Goal: Transaction & Acquisition: Download file/media

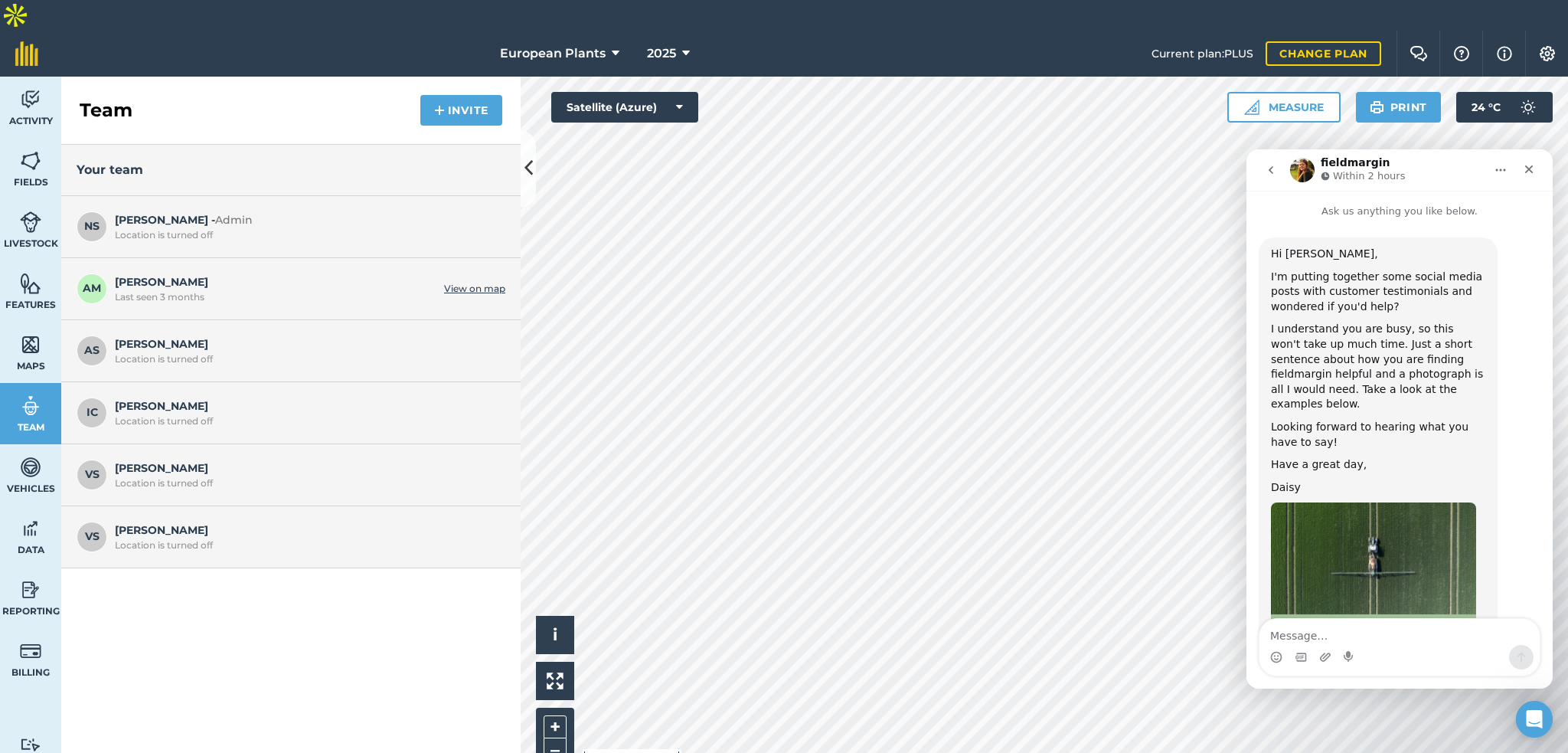
scroll to position [1456, 0]
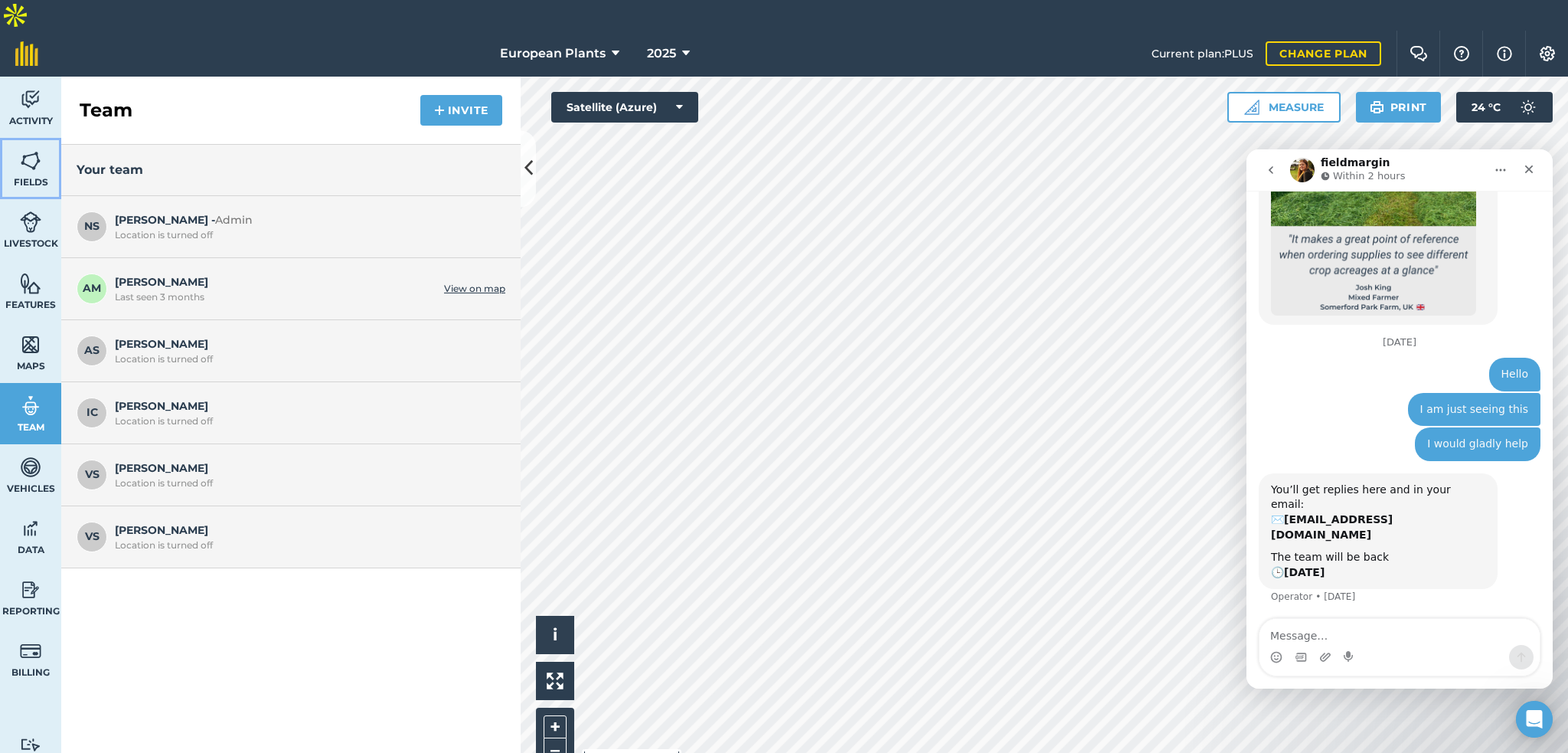
click at [29, 149] on img at bounding box center [31, 161] width 22 height 23
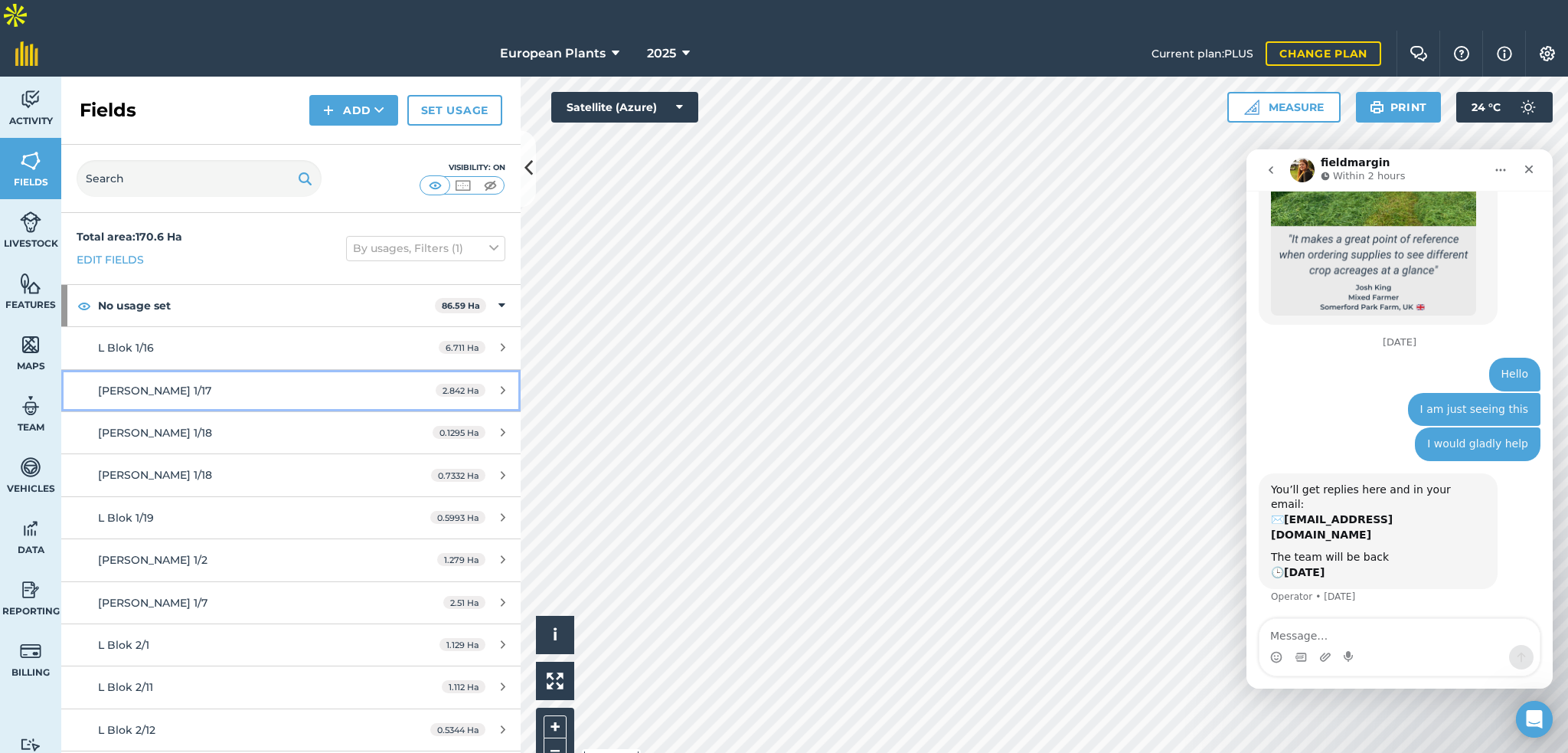
click at [262, 382] on div "[PERSON_NAME] 1/17" at bounding box center [242, 390] width 288 height 17
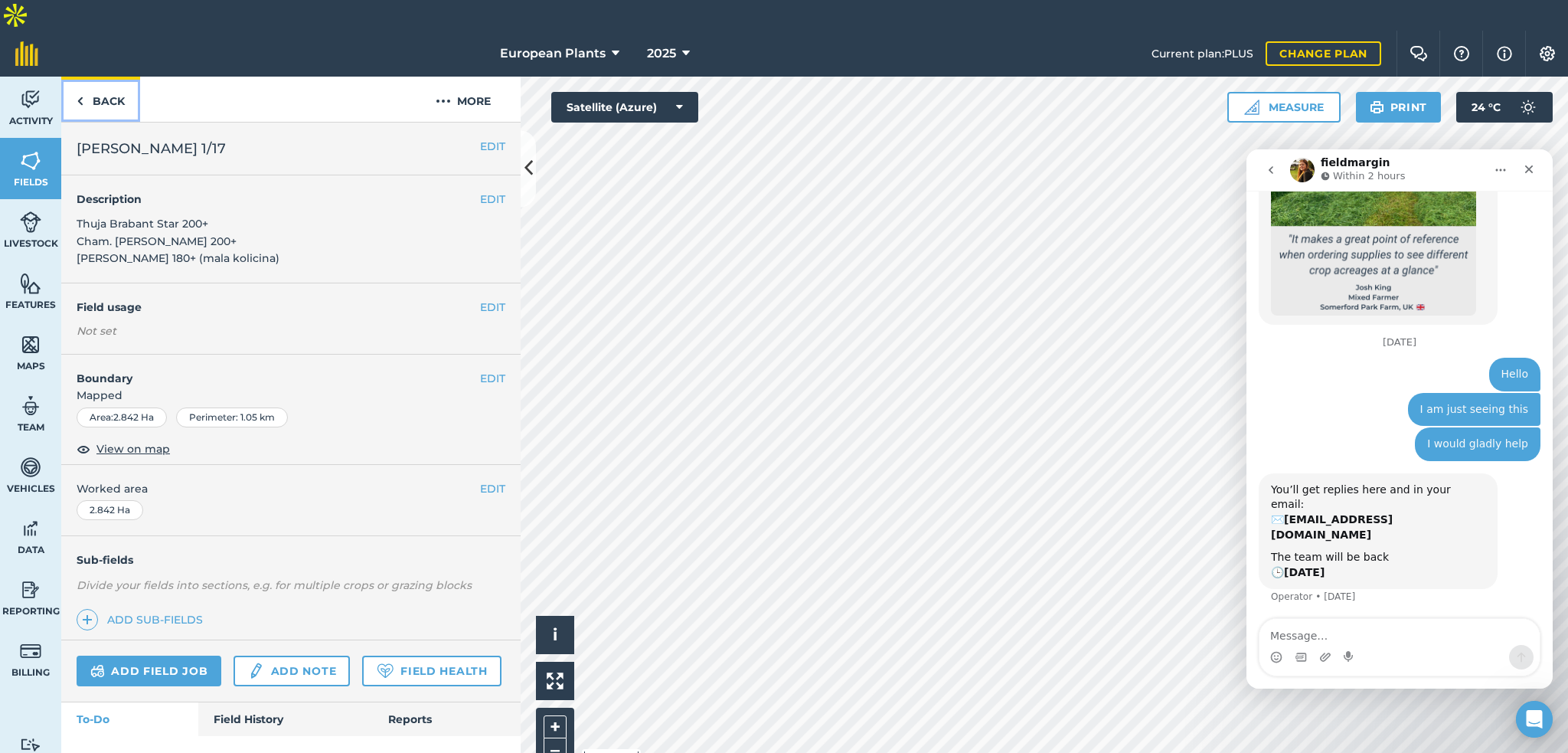
click at [86, 76] on link "Back" at bounding box center [100, 99] width 79 height 45
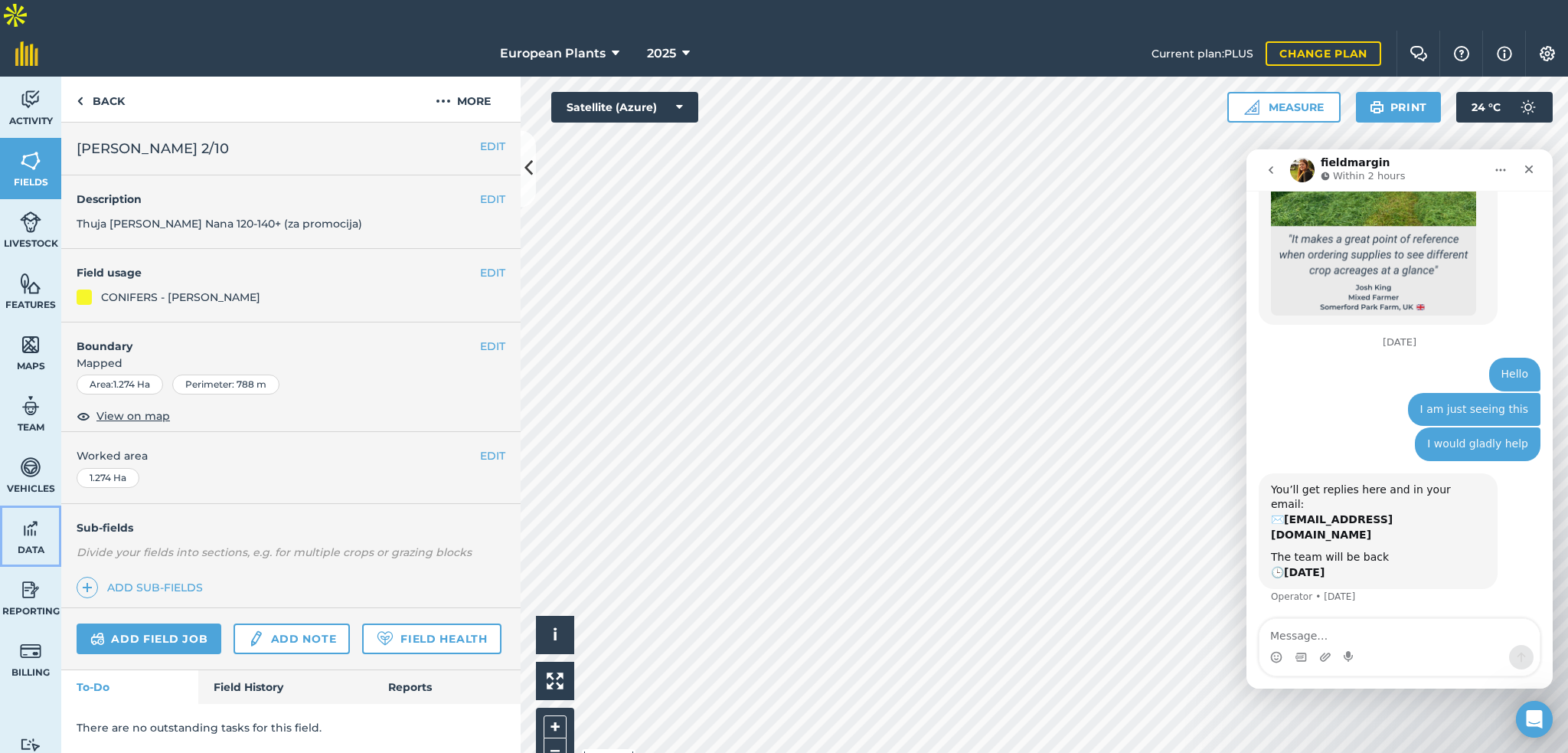
click at [15, 506] on link "Data" at bounding box center [31, 536] width 61 height 61
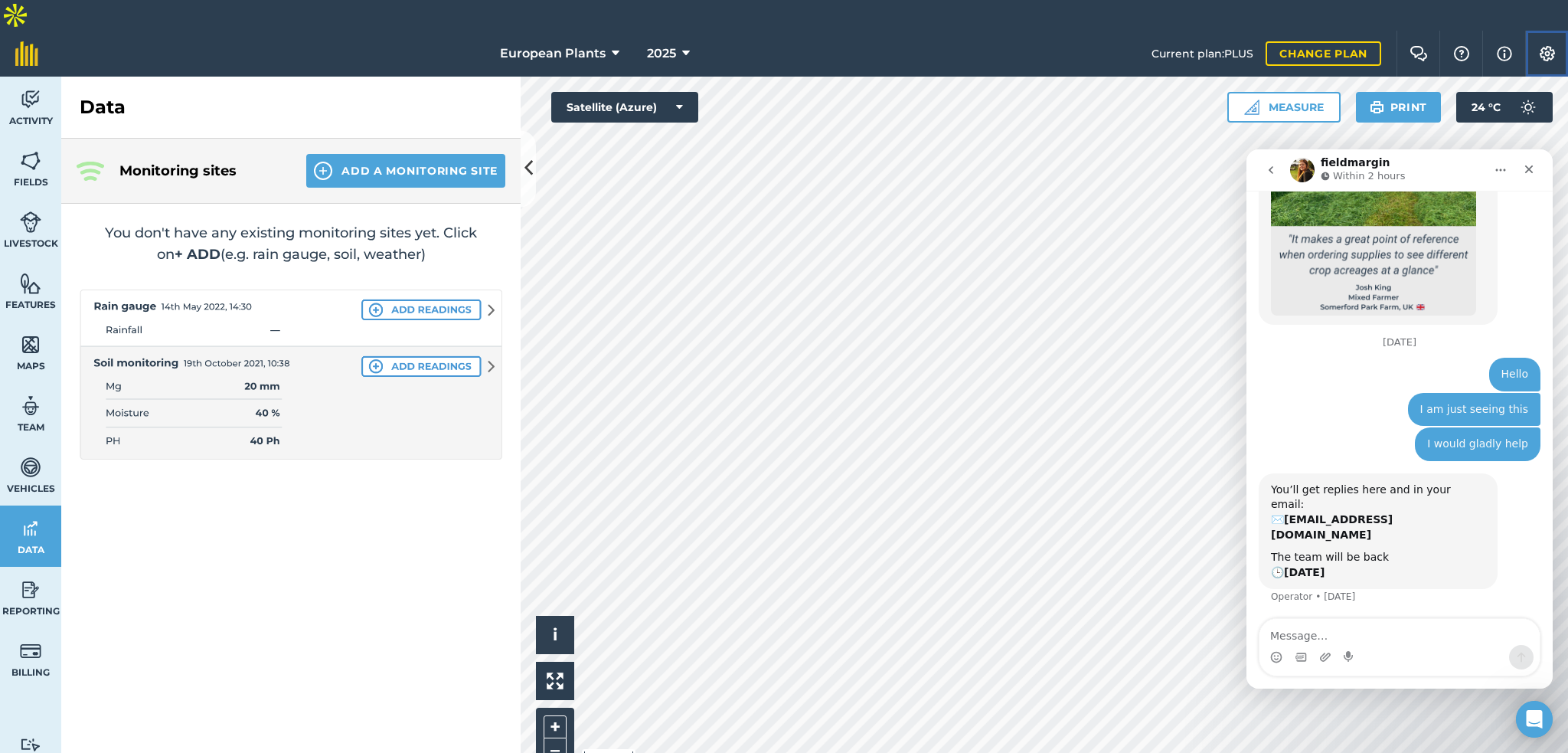
click at [1542, 31] on button "Settings" at bounding box center [1547, 53] width 43 height 46
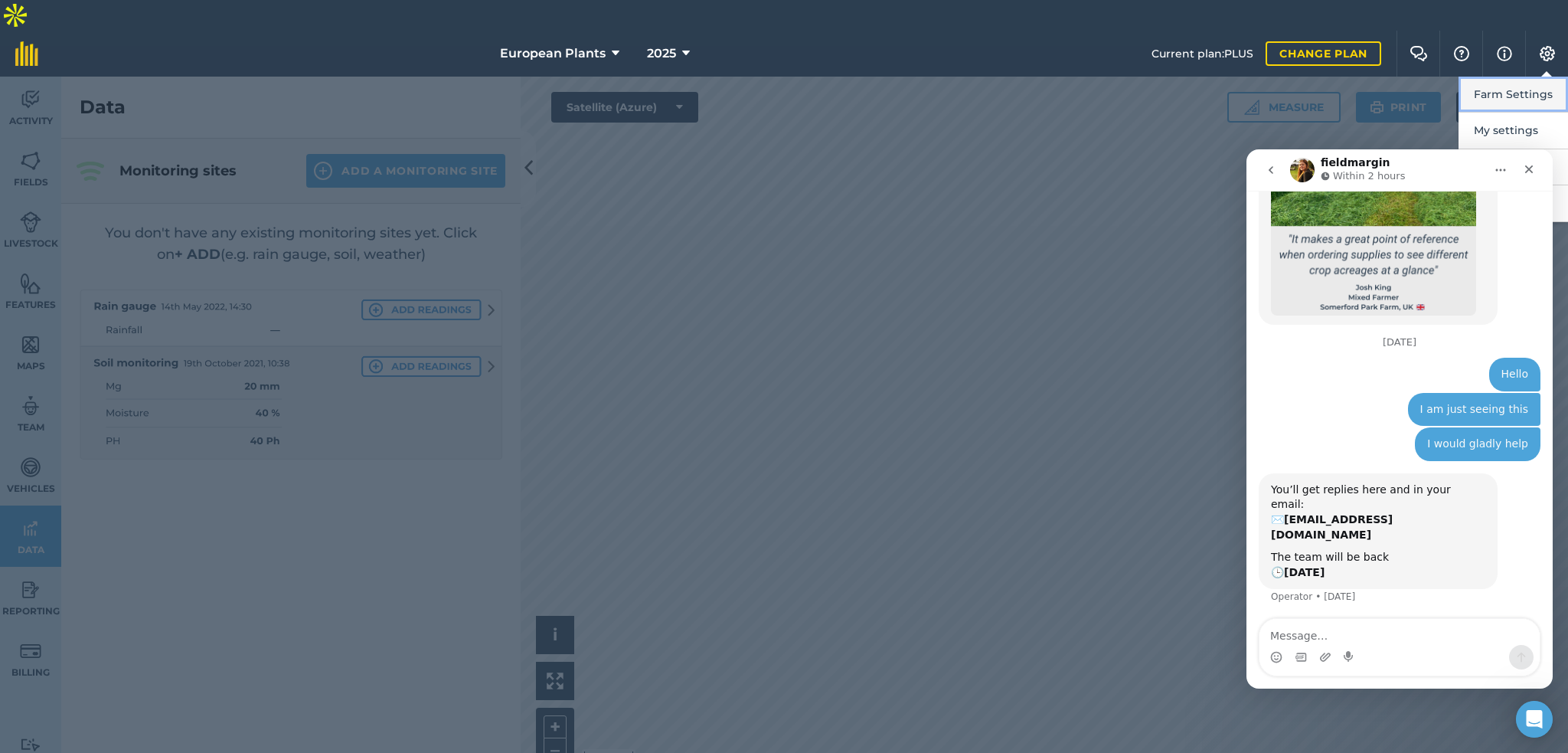
click at [1517, 76] on button "Farm Settings" at bounding box center [1513, 94] width 110 height 36
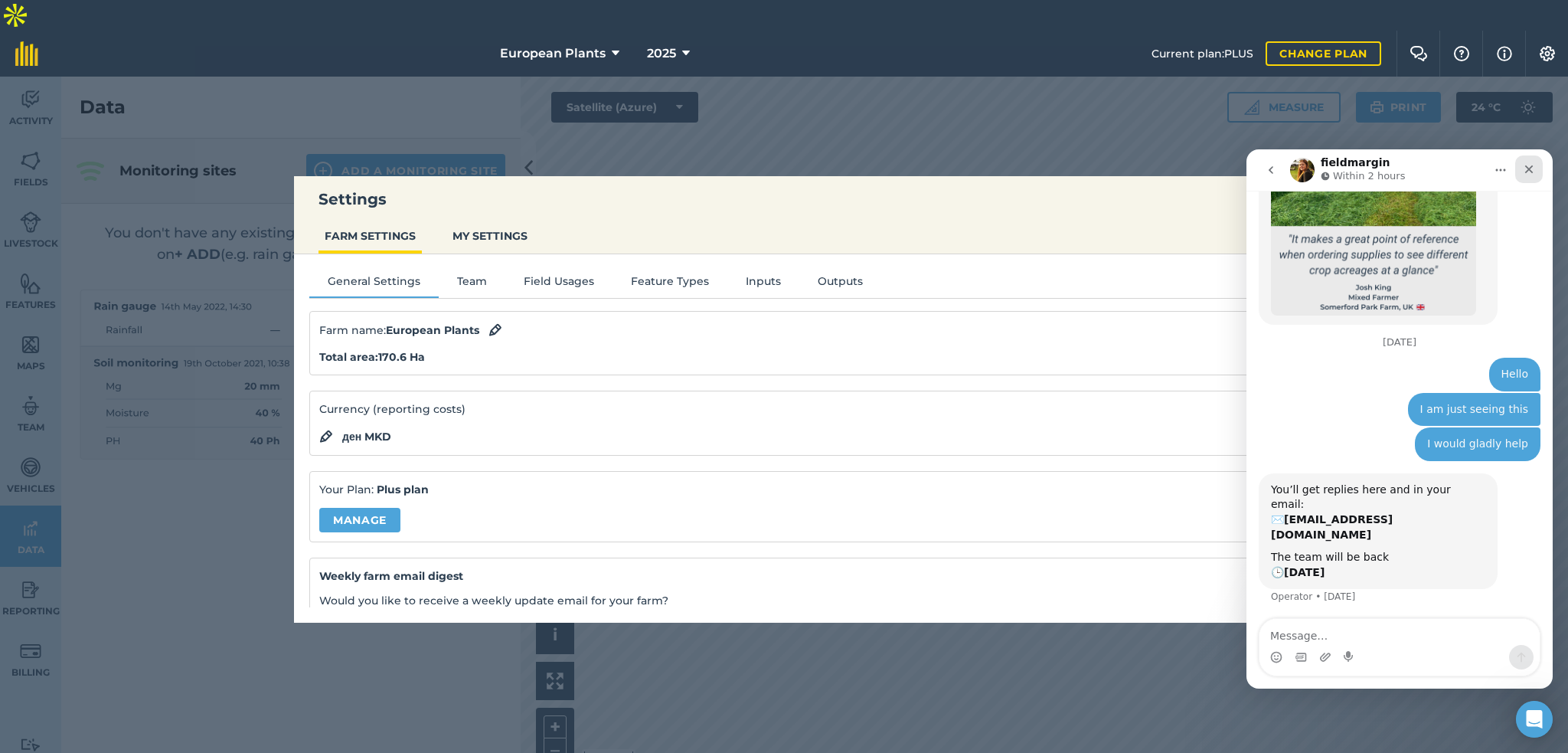
click at [1526, 164] on icon "Close" at bounding box center [1529, 169] width 12 height 12
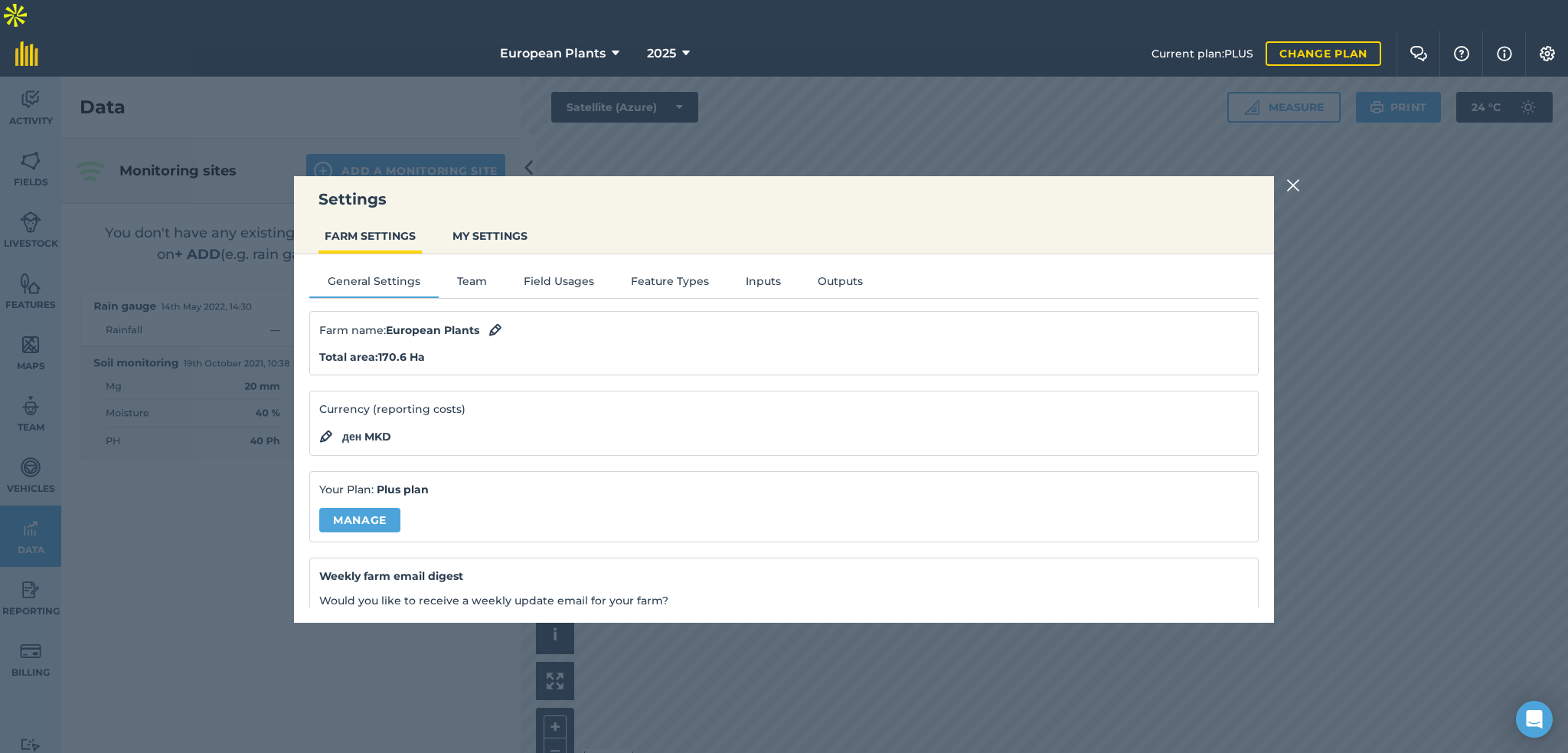
scroll to position [1456, 0]
click at [799, 282] on button "Outputs" at bounding box center [840, 284] width 82 height 23
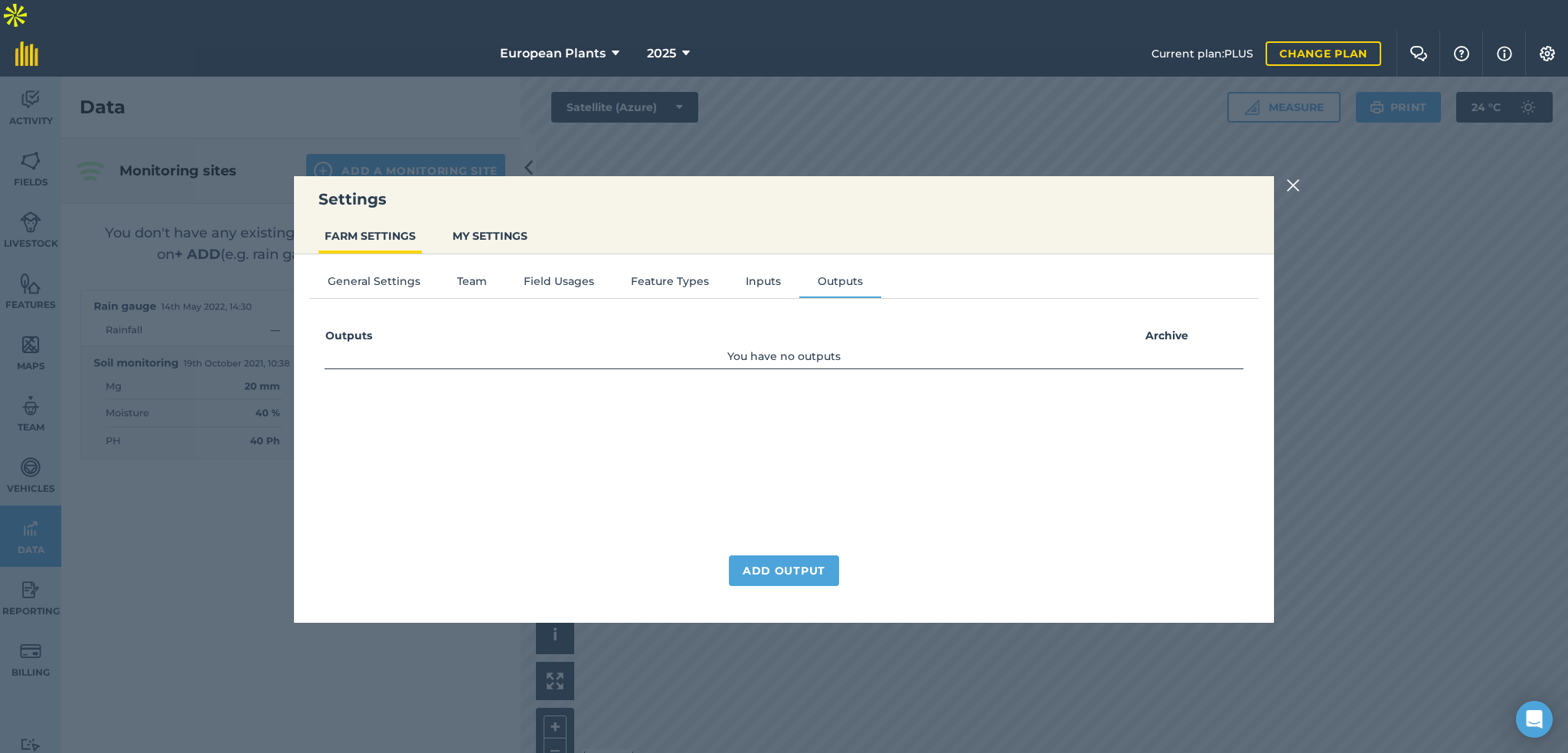
click at [795, 354] on td "You have no outputs" at bounding box center [784, 356] width 919 height 24
click at [711, 262] on div "General Settings Team Field Usages Feature Types Inputs Outputs Outputs Archive…" at bounding box center [784, 430] width 980 height 353
click at [681, 272] on button "Feature Types" at bounding box center [670, 284] width 115 height 23
click at [585, 273] on button "Field Usages" at bounding box center [559, 284] width 107 height 23
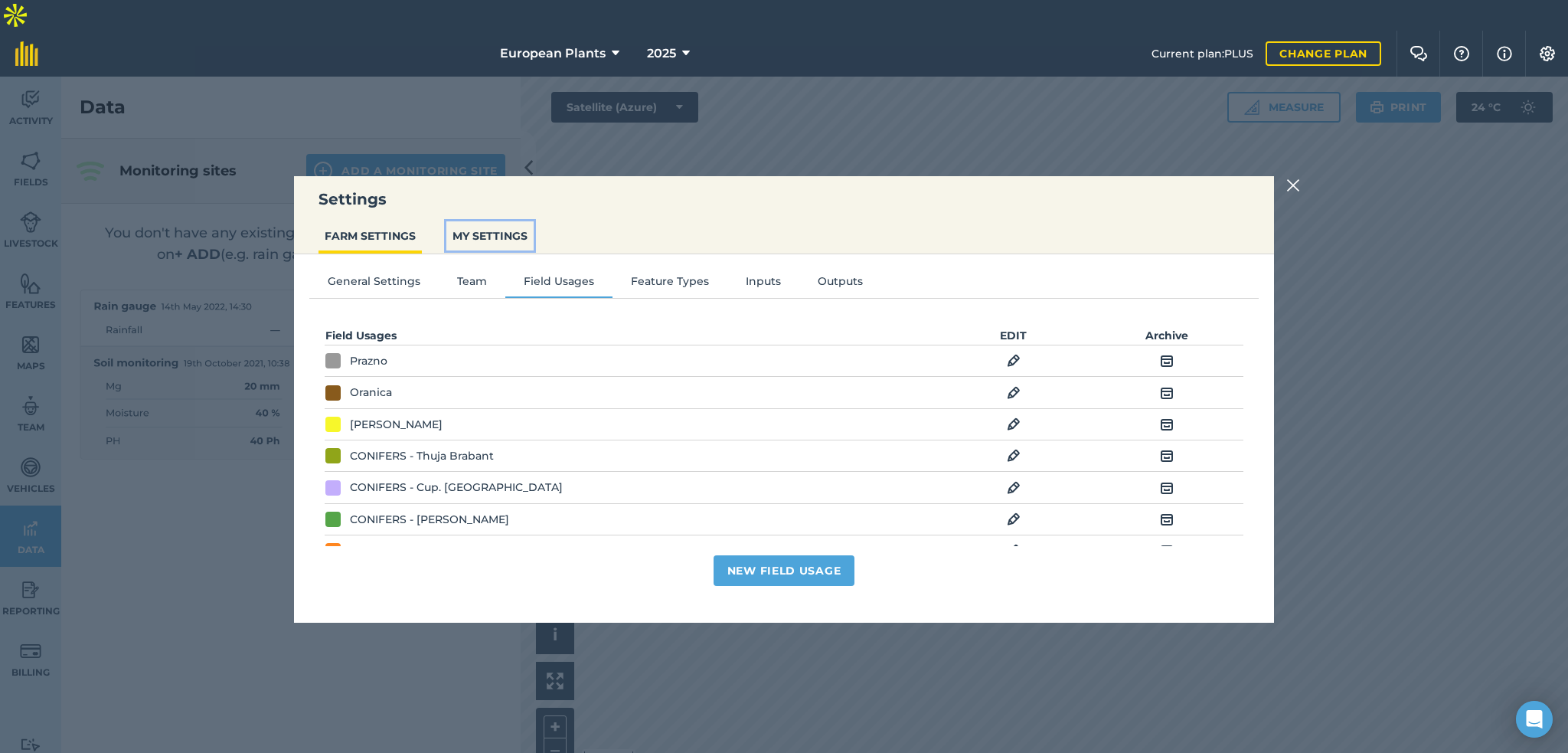
click at [528, 240] on button "MY SETTINGS" at bounding box center [490, 236] width 87 height 29
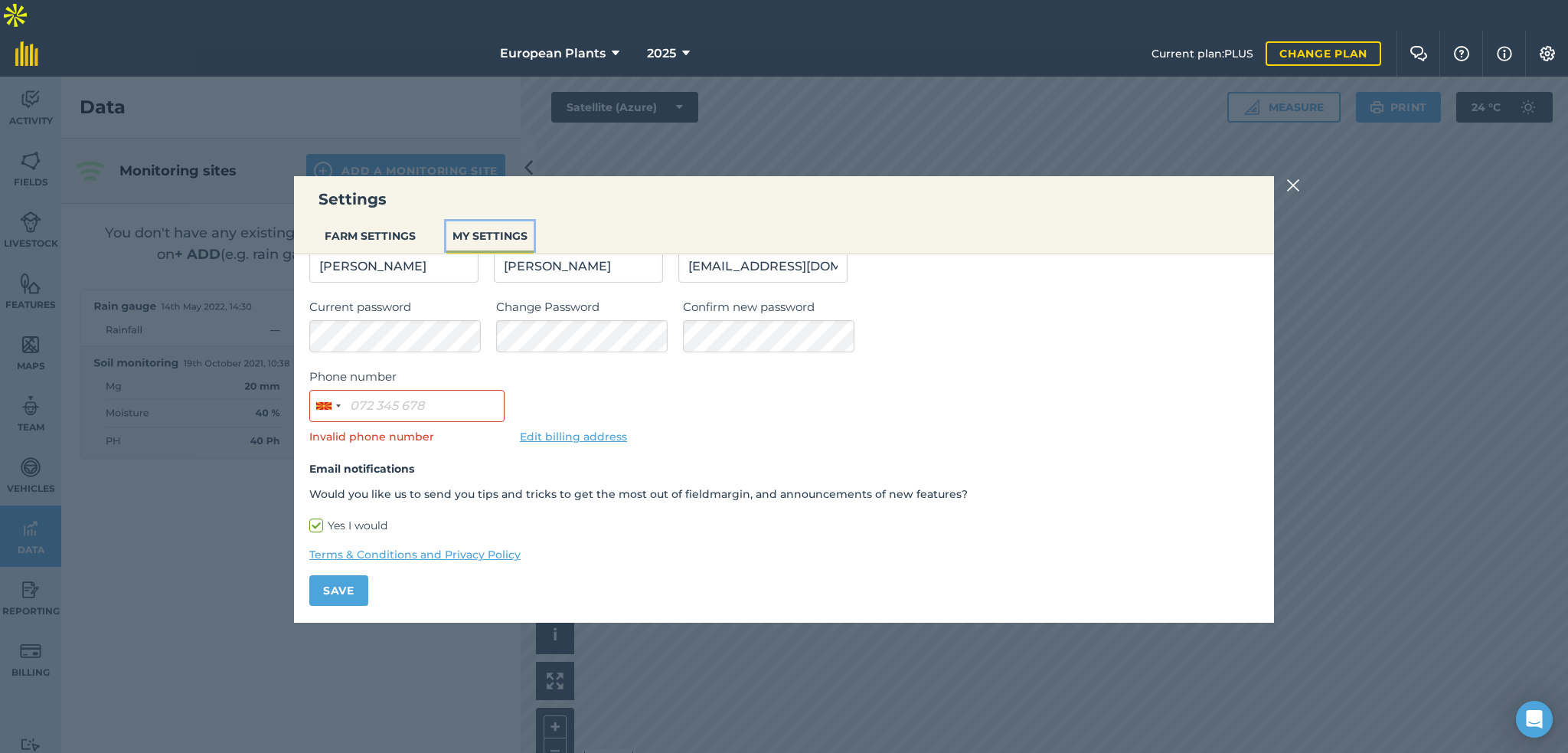
scroll to position [86, 0]
click at [374, 244] on button "FARM SETTINGS" at bounding box center [370, 236] width 104 height 29
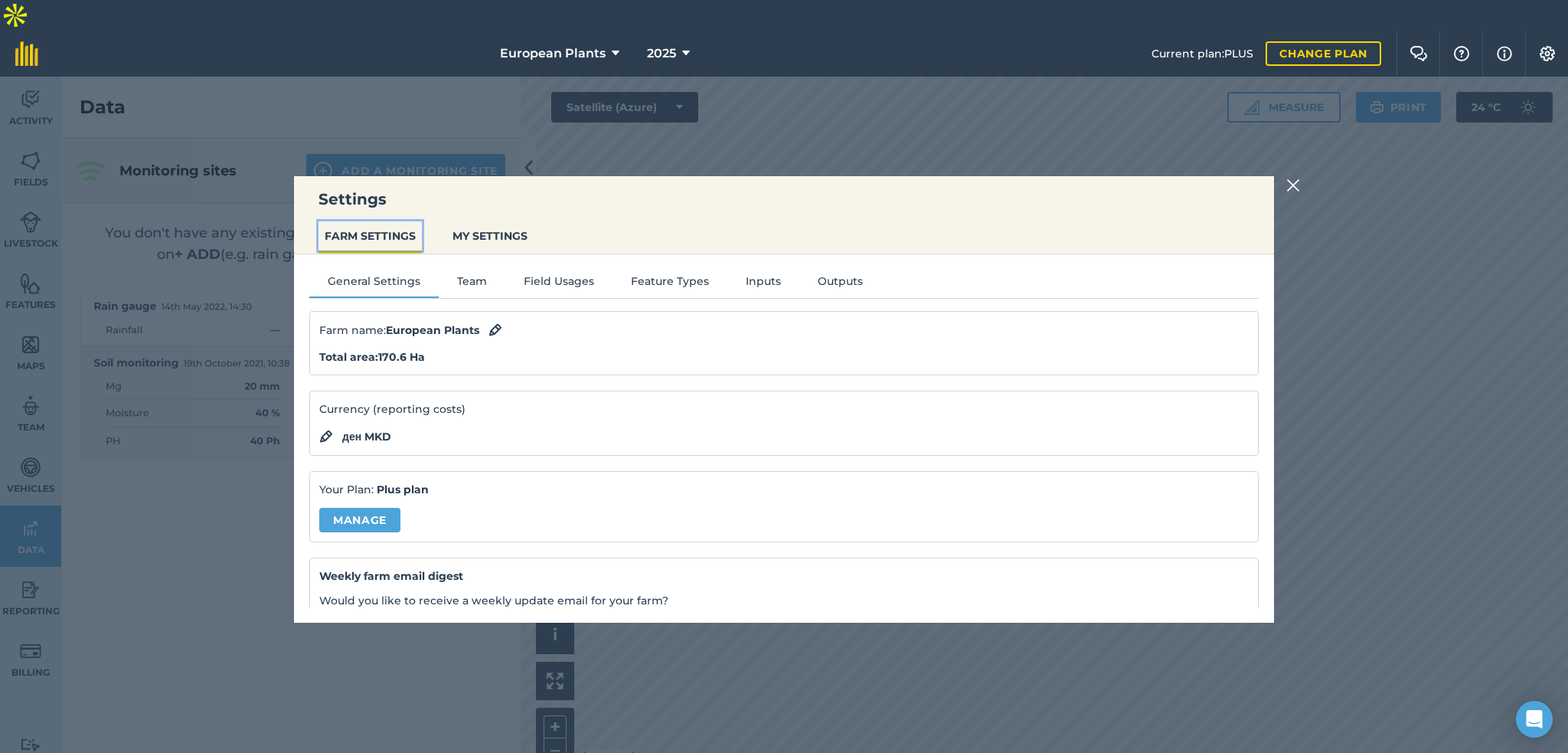
scroll to position [0, 0]
click at [458, 274] on button "Team" at bounding box center [472, 284] width 66 height 23
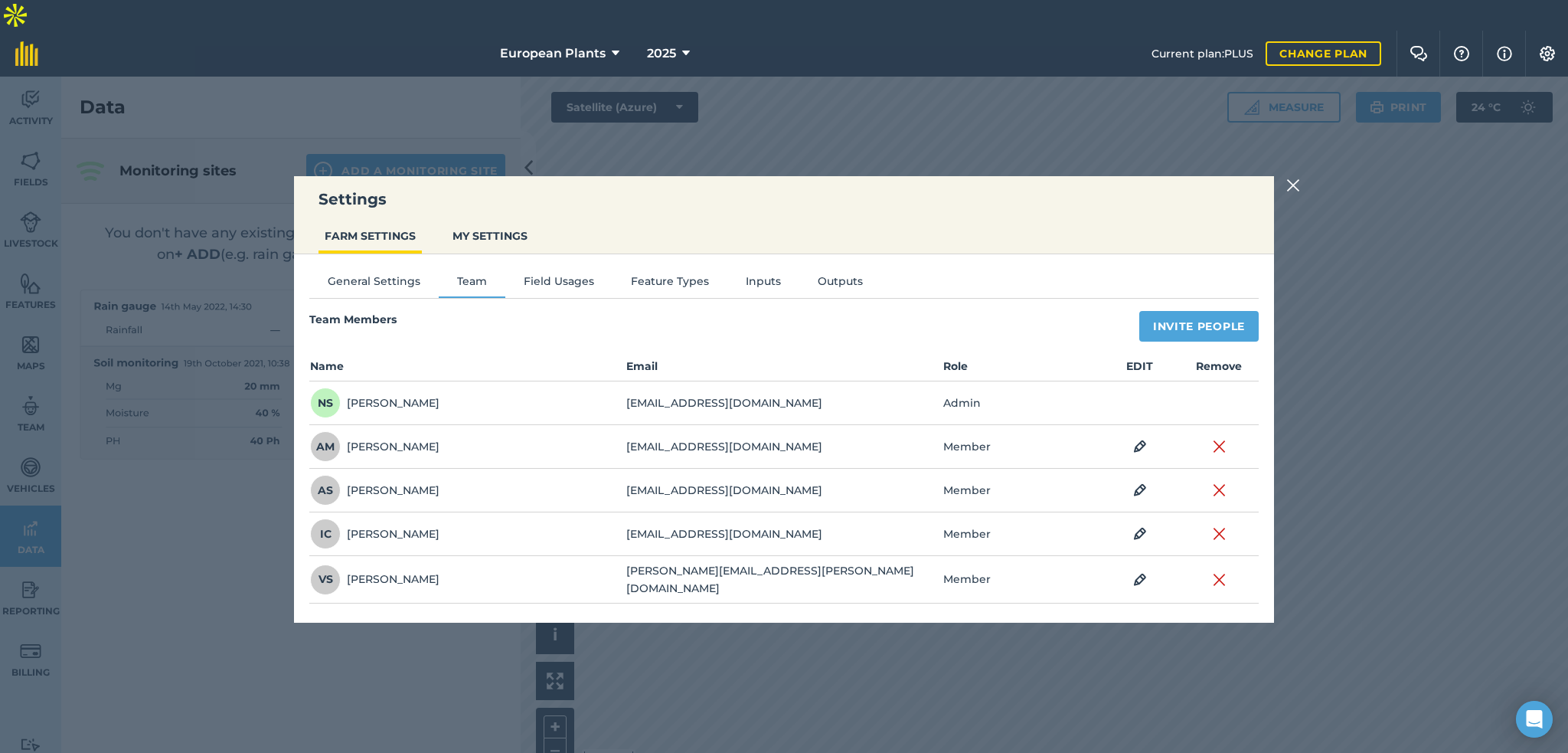
click at [665, 443] on td "[EMAIL_ADDRESS][DOMAIN_NAME]" at bounding box center [784, 447] width 316 height 44
click at [565, 269] on div "General Settings Team Field Usages Feature Types Inputs Outputs Team Members In…" at bounding box center [784, 430] width 980 height 353
click at [565, 270] on div "General Settings Team Field Usages Feature Types Inputs Outputs Team Members In…" at bounding box center [784, 430] width 980 height 353
click at [565, 272] on div "General Settings Team Field Usages Feature Types Inputs Outputs Team Members In…" at bounding box center [784, 430] width 980 height 353
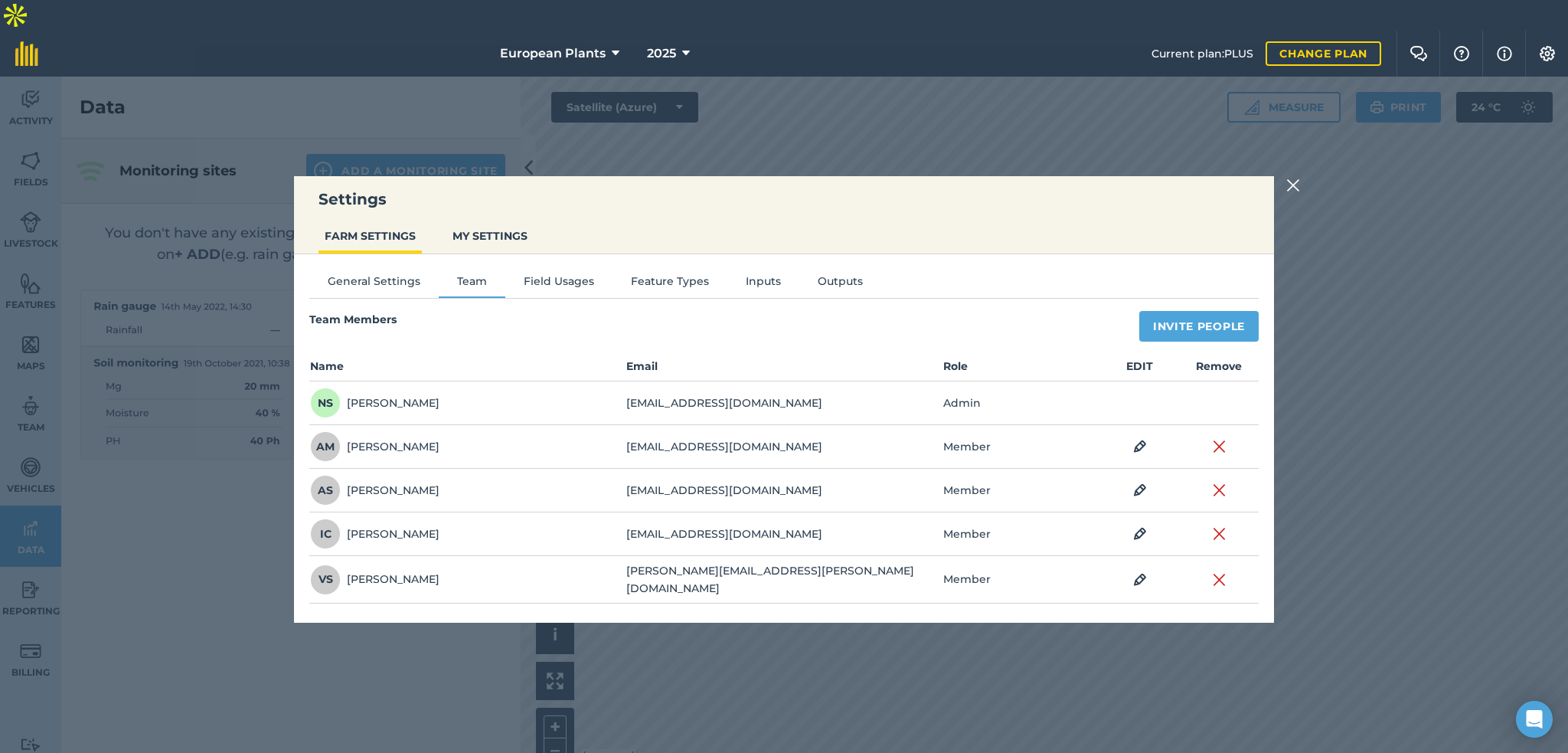
click at [551, 272] on div "General Settings Team Field Usages Feature Types Inputs Outputs Team Members In…" at bounding box center [784, 430] width 980 height 353
click at [551, 275] on button "Field Usages" at bounding box center [559, 284] width 107 height 23
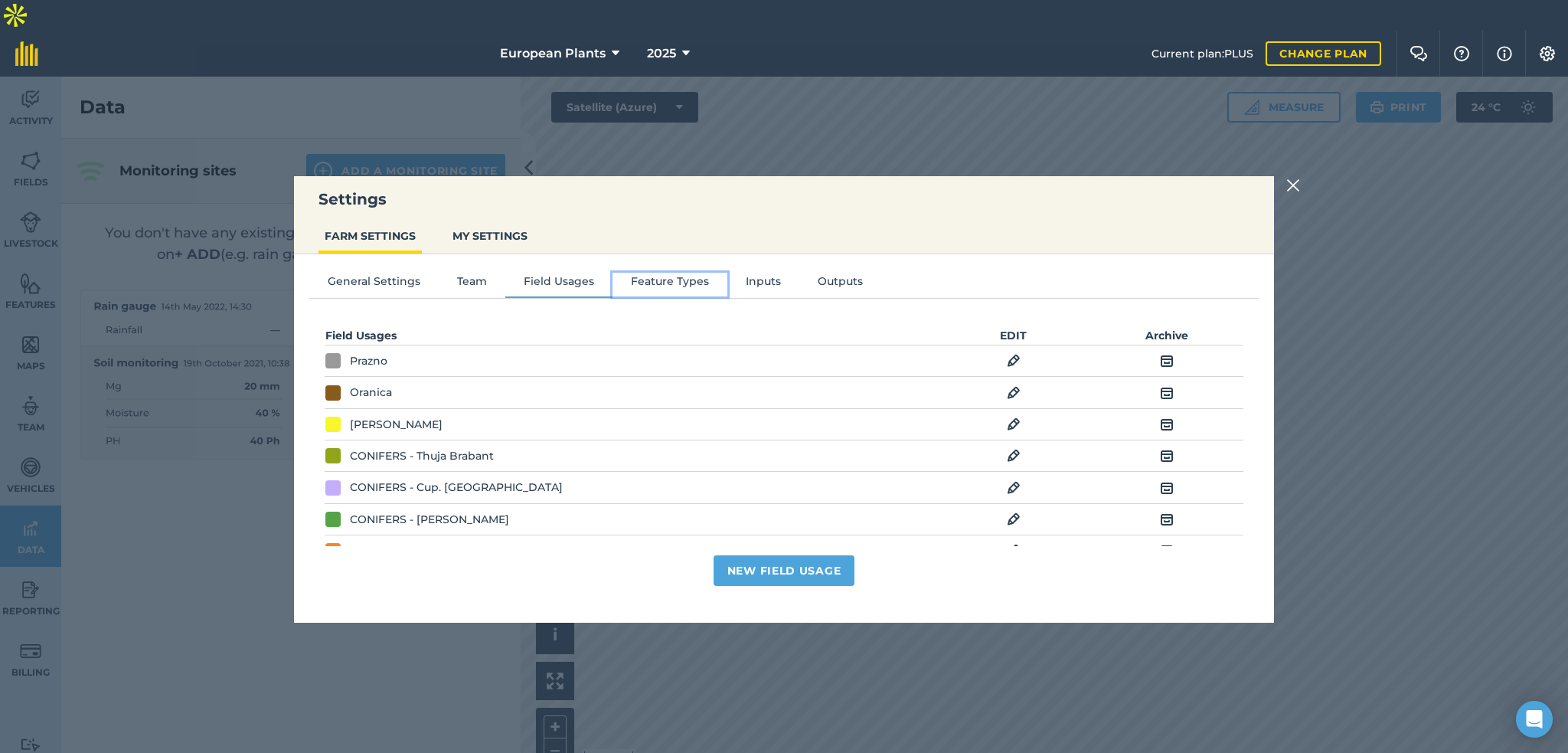
click at [645, 276] on button "Feature Types" at bounding box center [670, 284] width 115 height 23
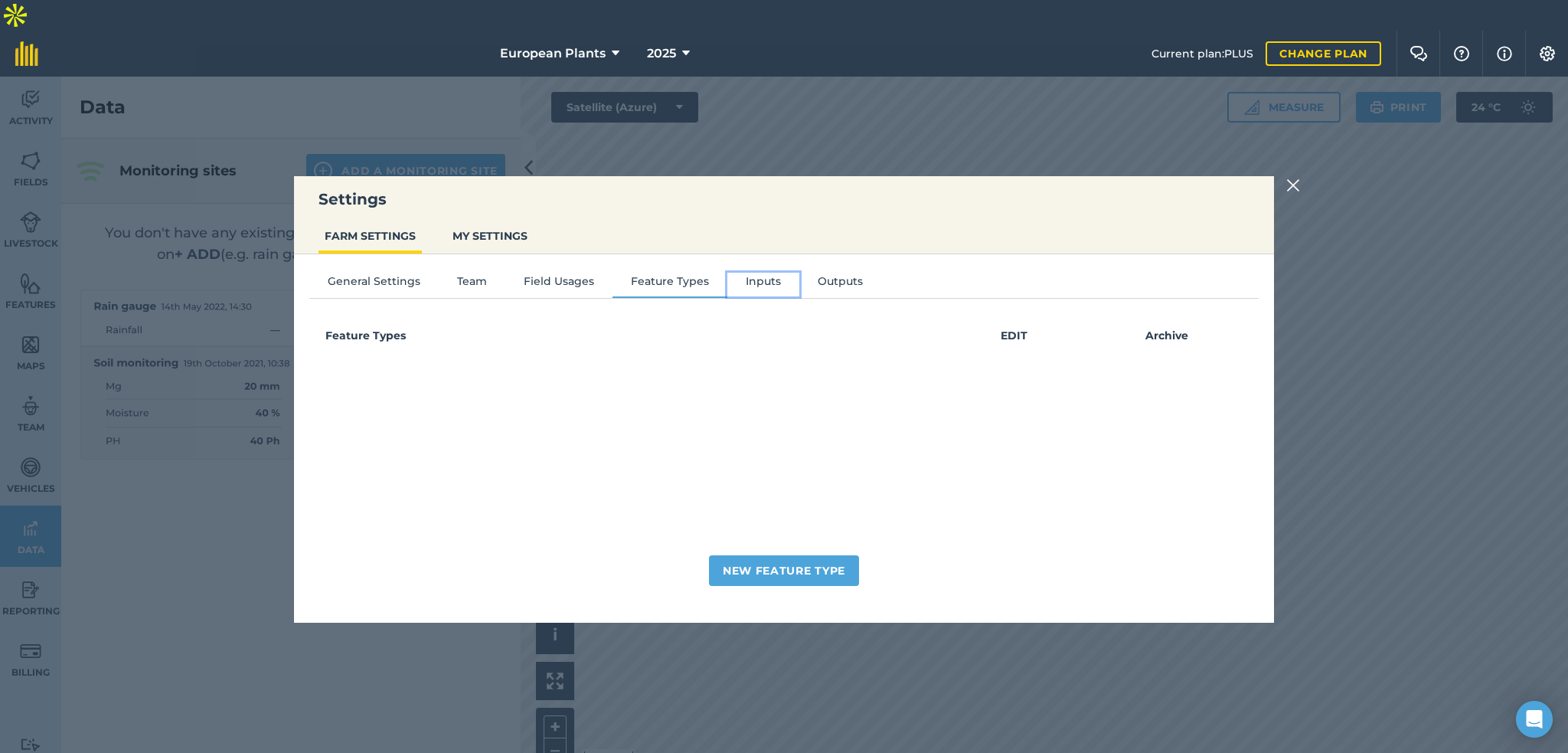
click at [762, 275] on button "Inputs" at bounding box center [763, 284] width 72 height 23
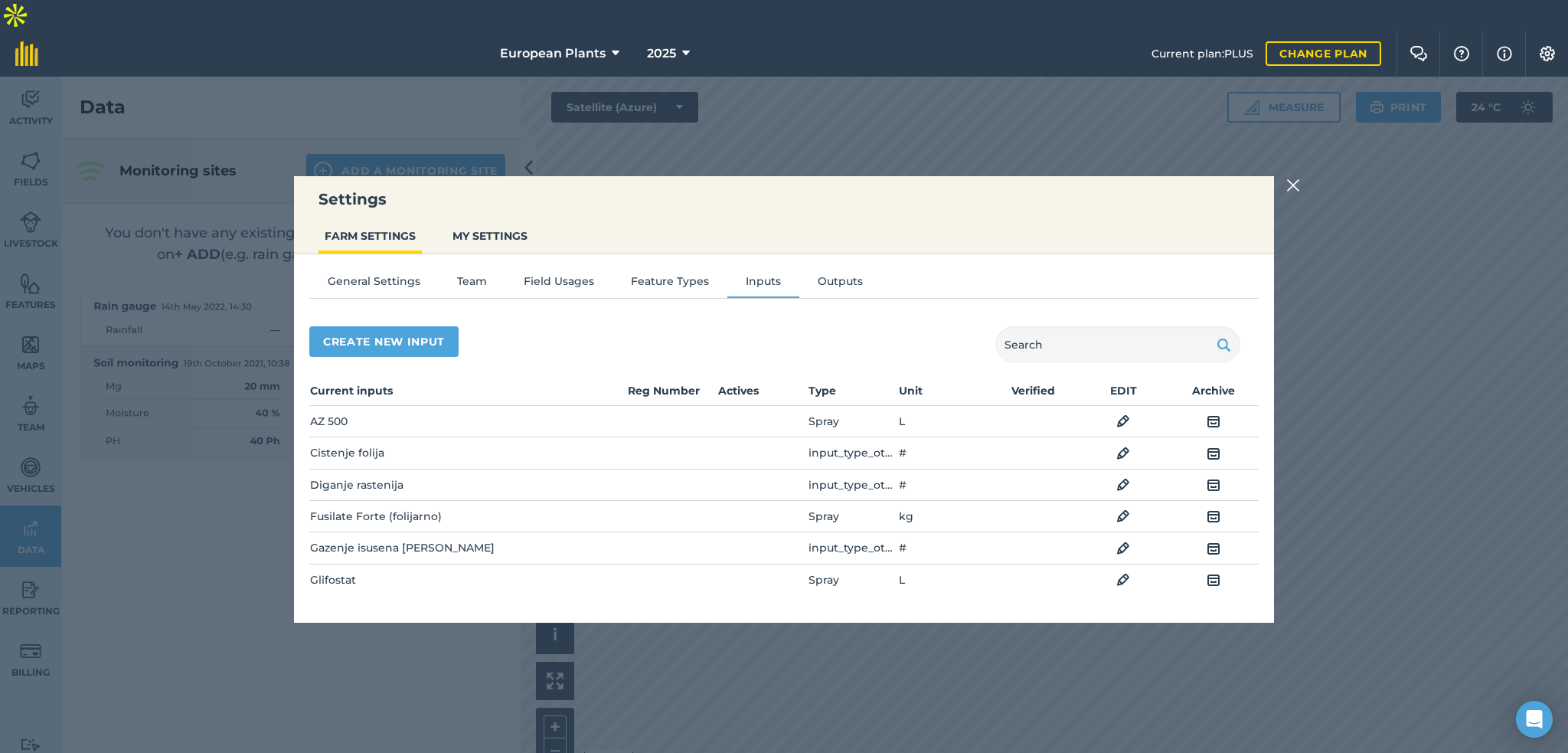
click at [1290, 194] on img at bounding box center [1293, 185] width 14 height 18
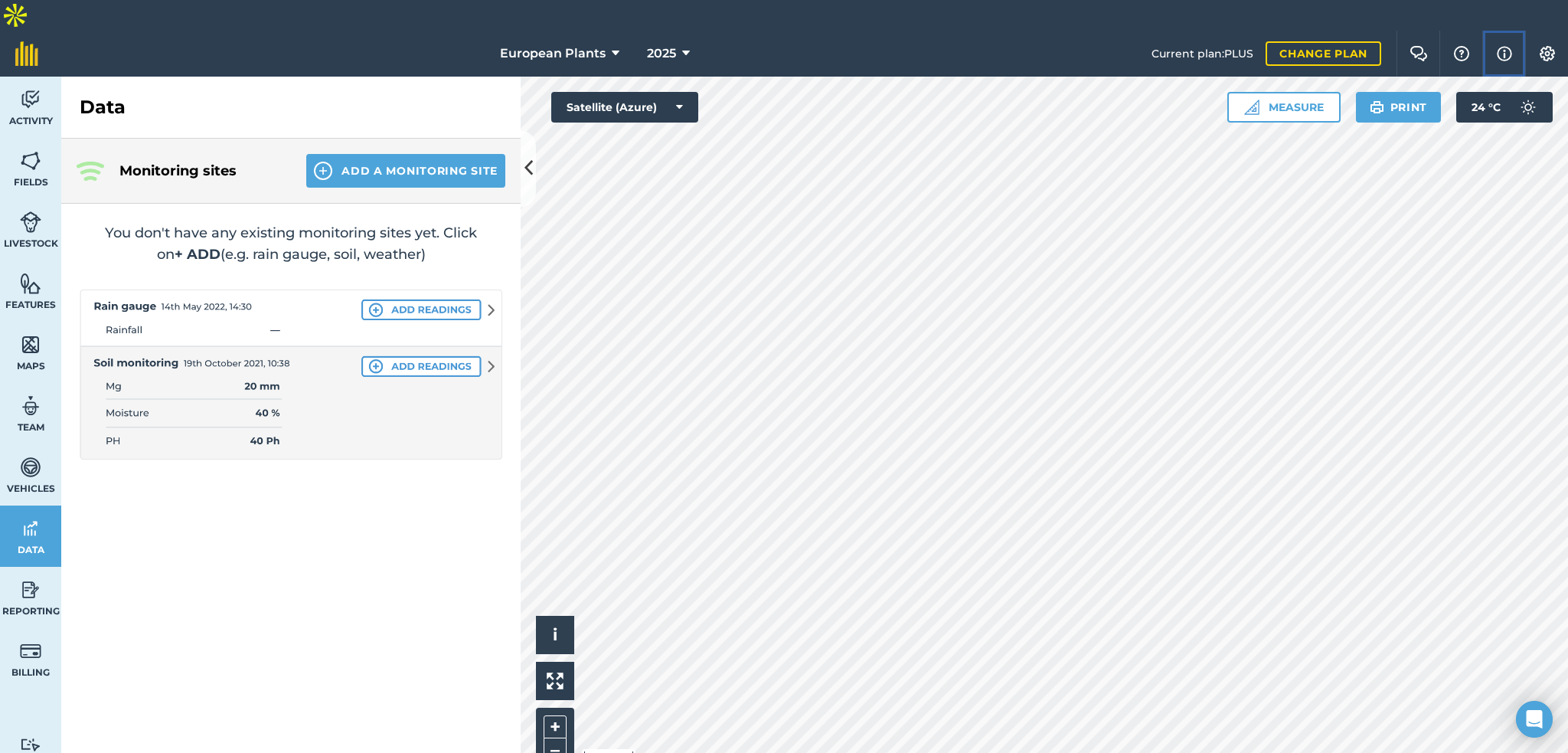
click at [1510, 45] on img at bounding box center [1505, 54] width 15 height 18
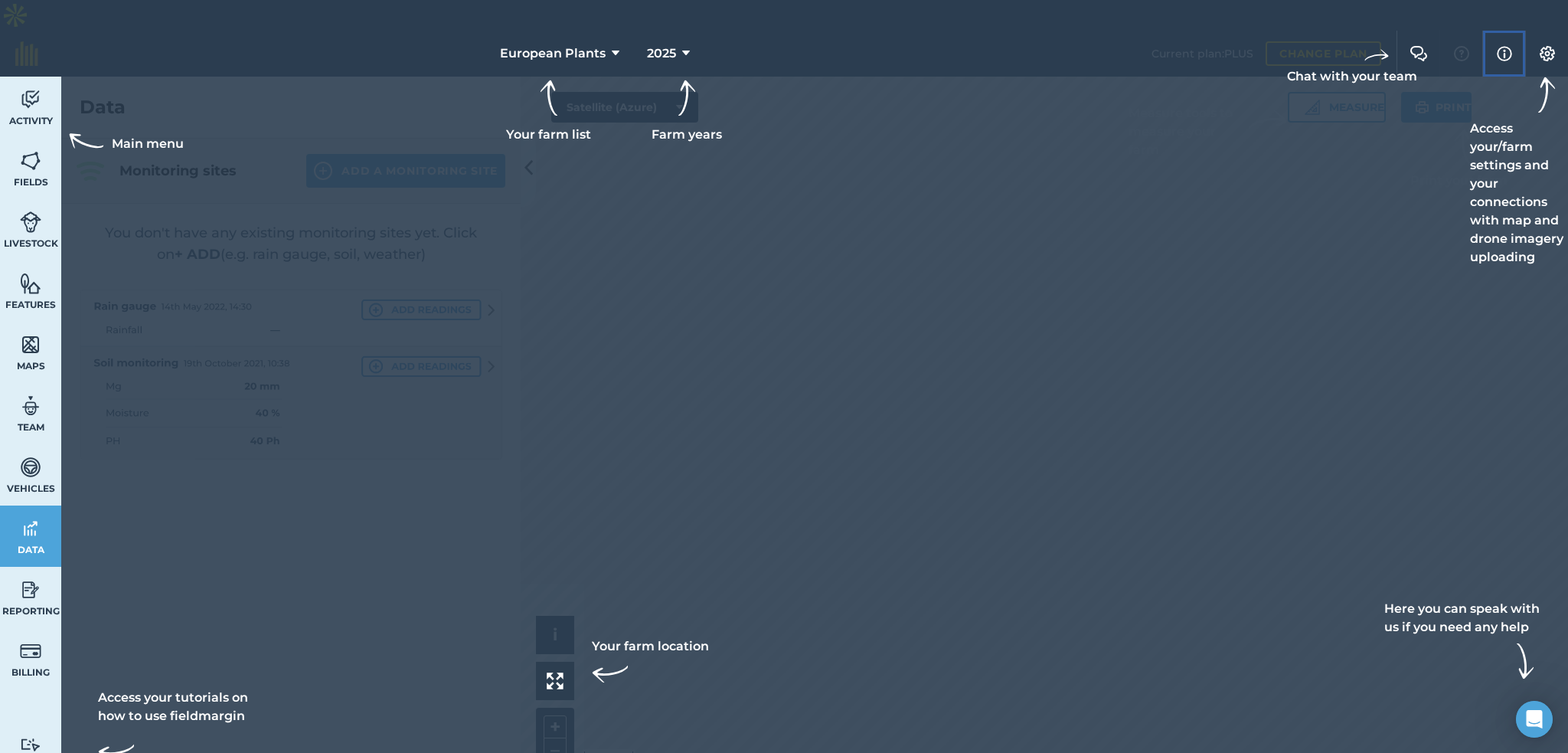
click at [1513, 31] on button "Info" at bounding box center [1504, 53] width 43 height 46
click at [1541, 46] on img at bounding box center [1547, 53] width 18 height 15
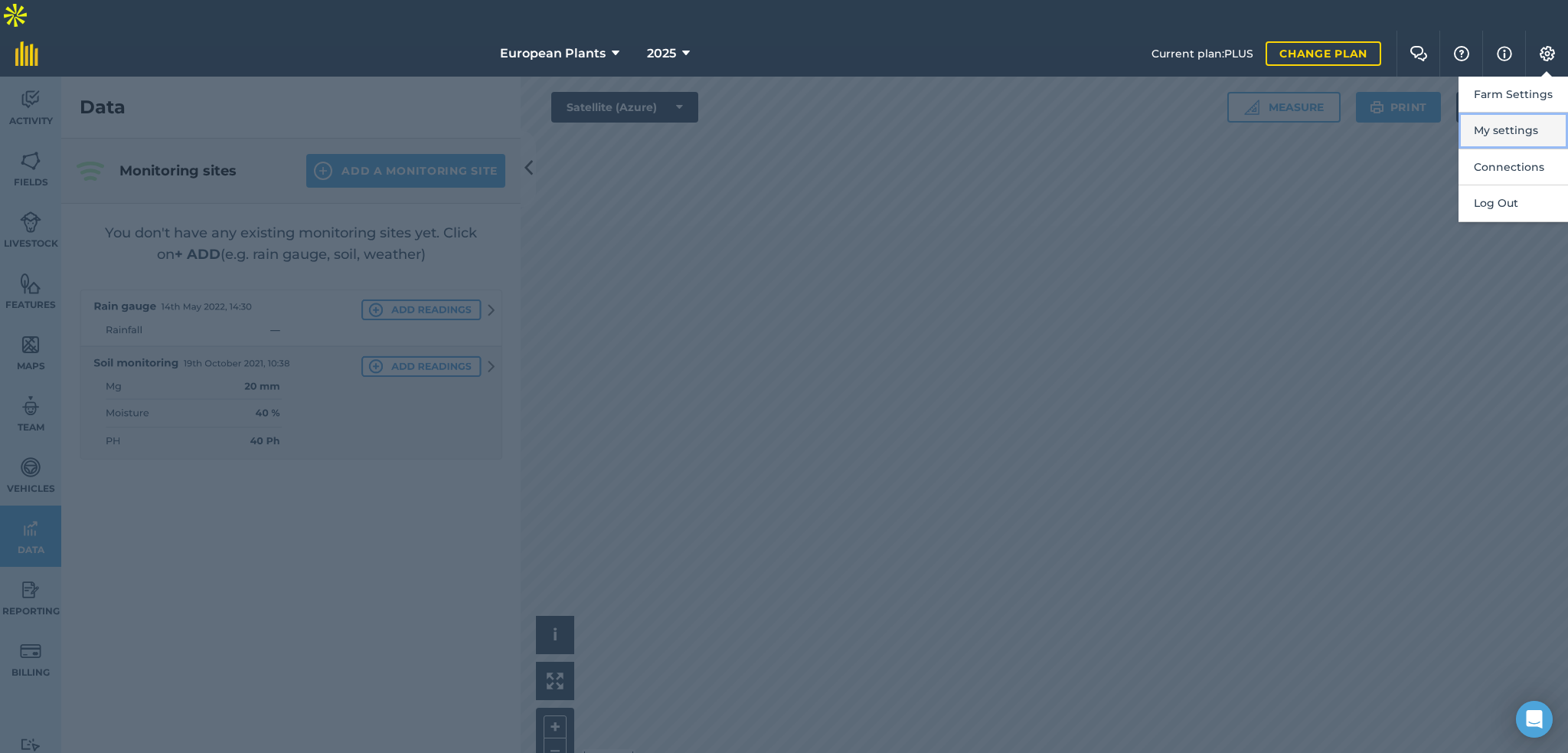
click at [1491, 113] on button "My settings" at bounding box center [1513, 130] width 110 height 36
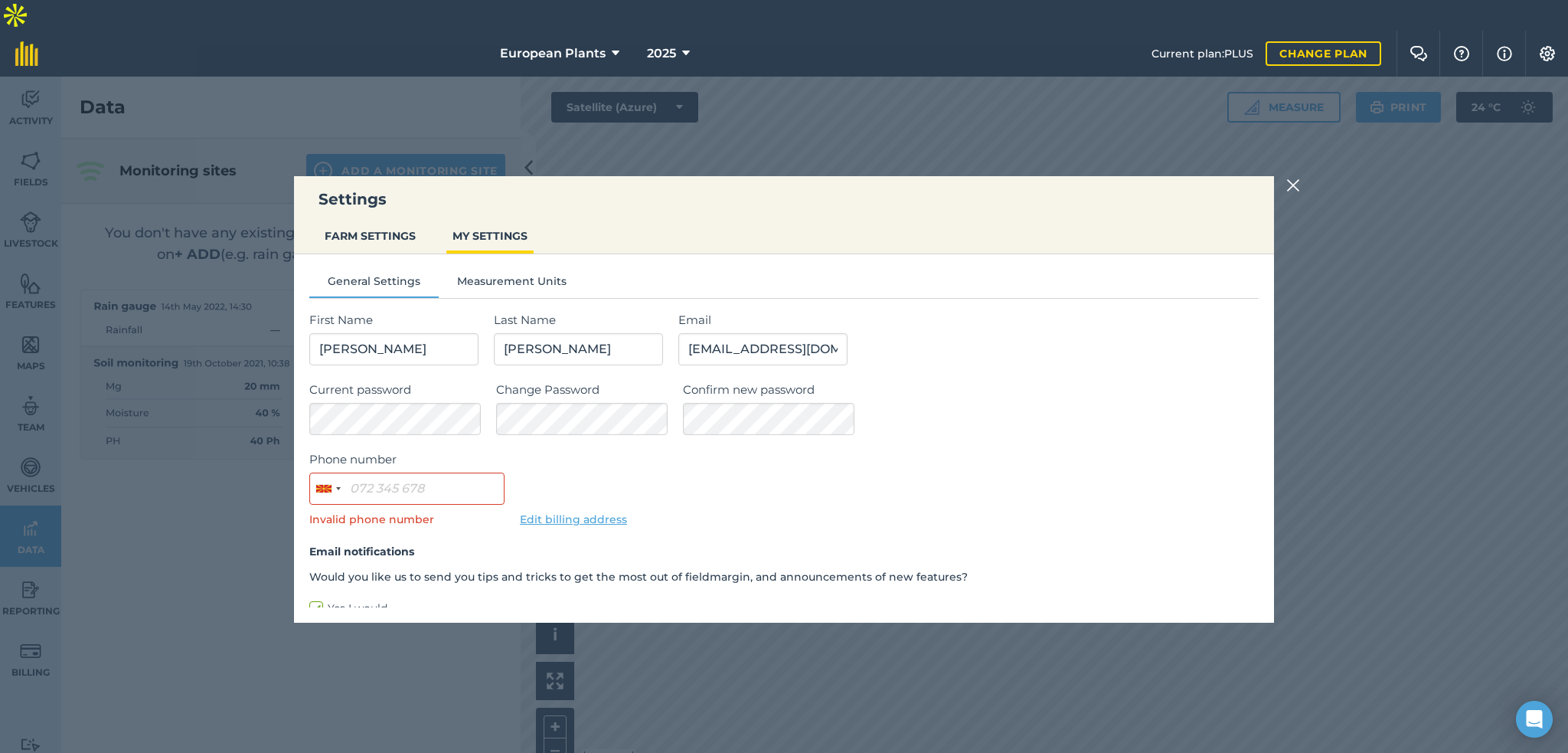
click at [1298, 182] on img at bounding box center [1293, 185] width 14 height 18
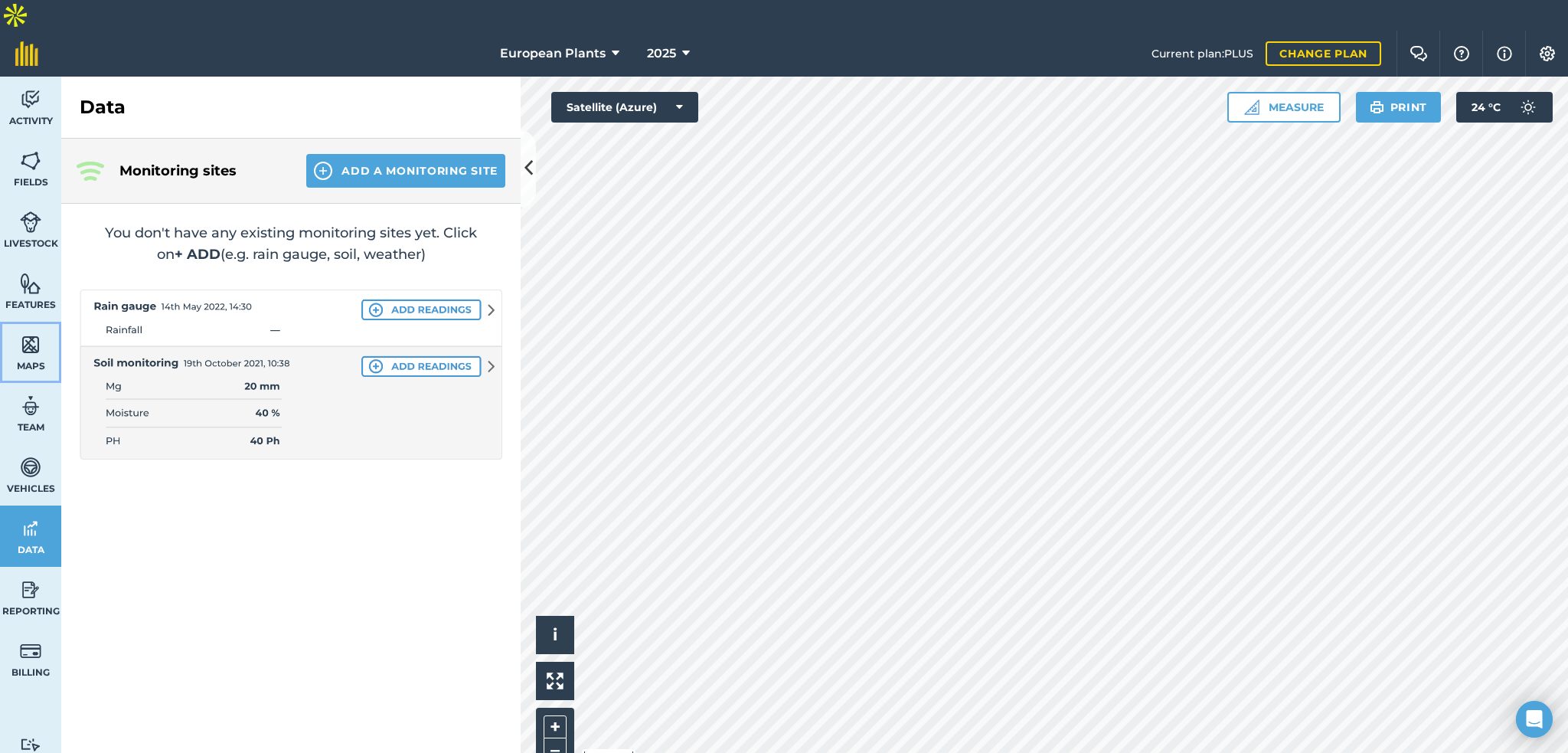
click at [34, 333] on img at bounding box center [31, 345] width 22 height 23
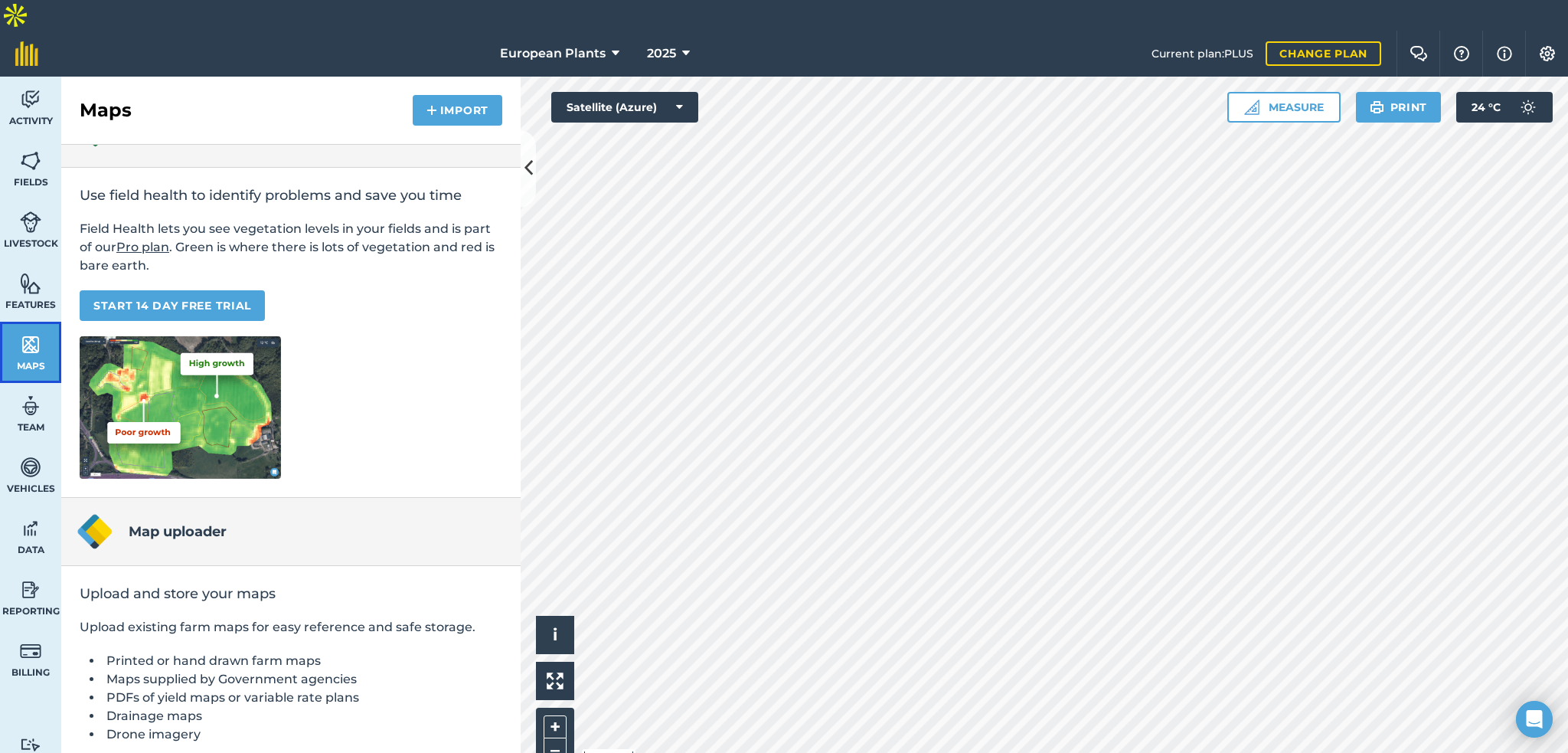
scroll to position [67, 0]
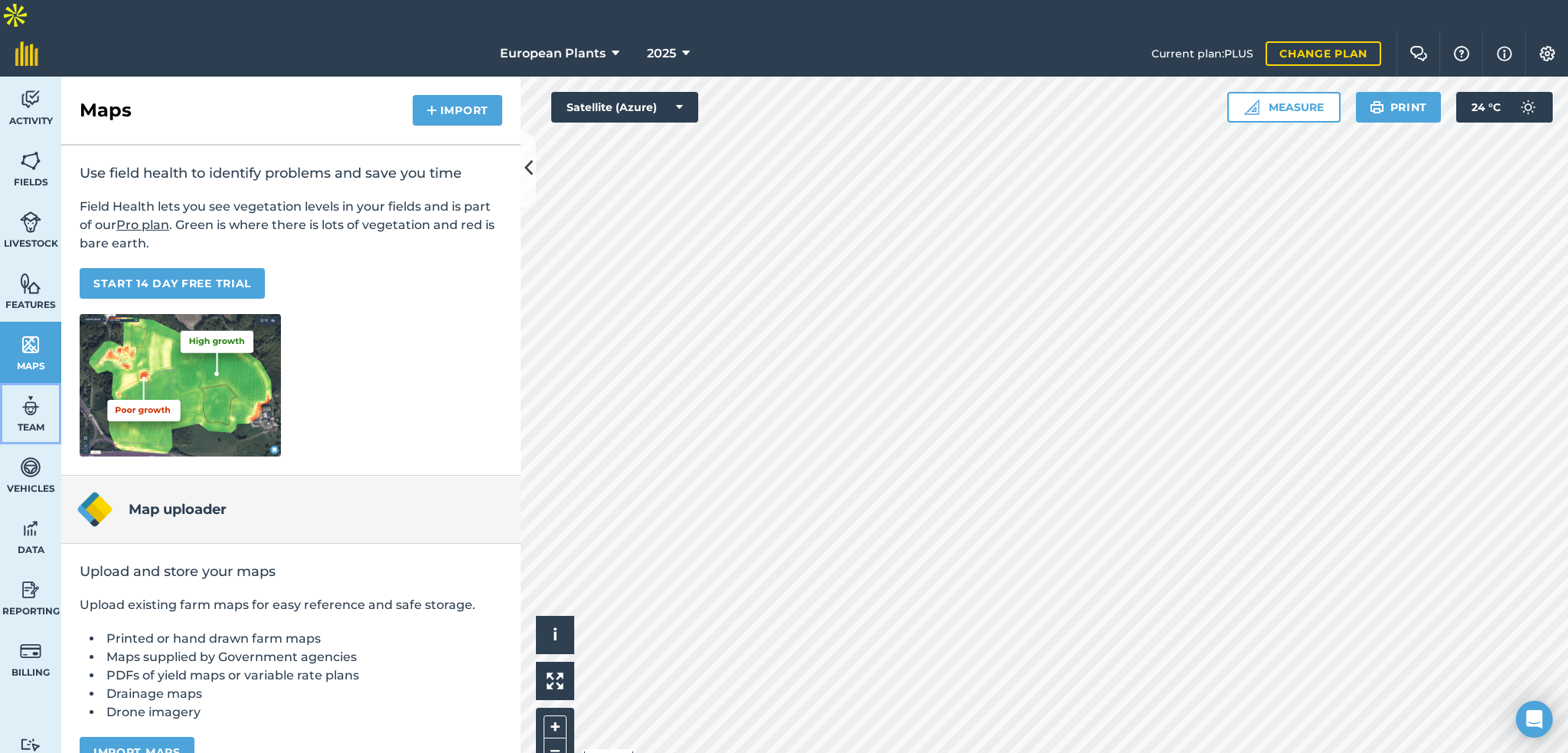
click at [46, 383] on link "Team" at bounding box center [31, 413] width 61 height 61
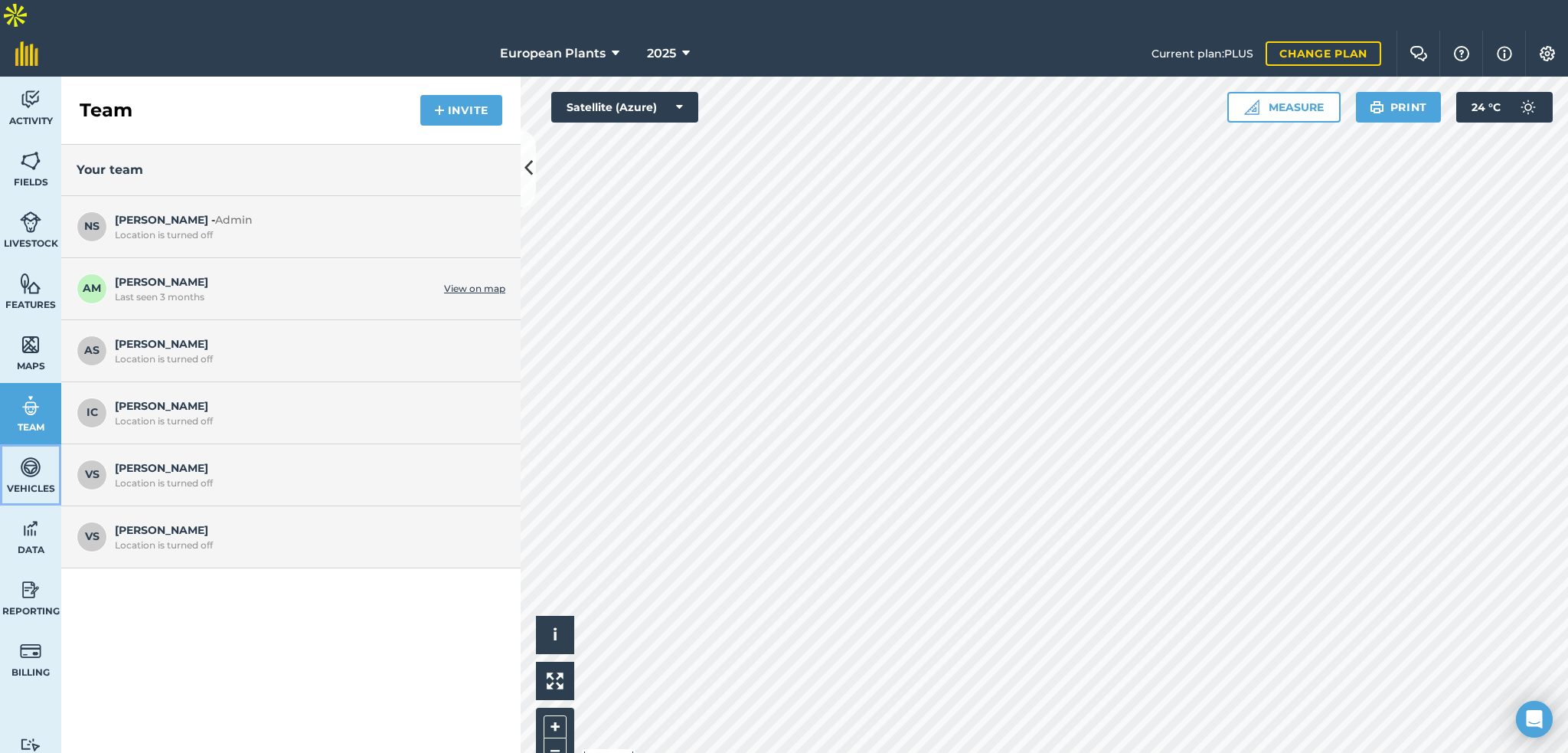
click at [13, 465] on link "Vehicles" at bounding box center [31, 475] width 61 height 61
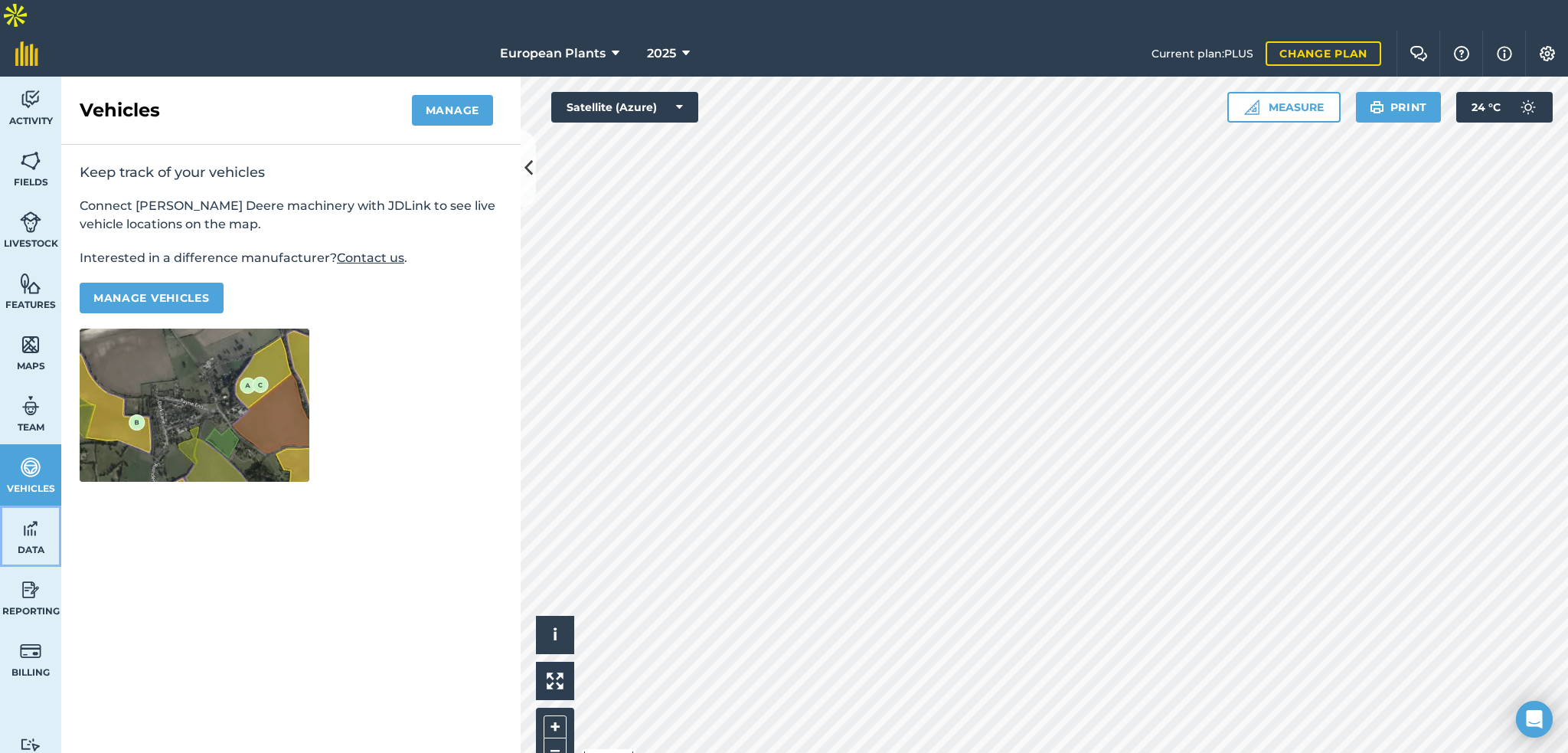
click at [31, 517] on img at bounding box center [31, 529] width 22 height 23
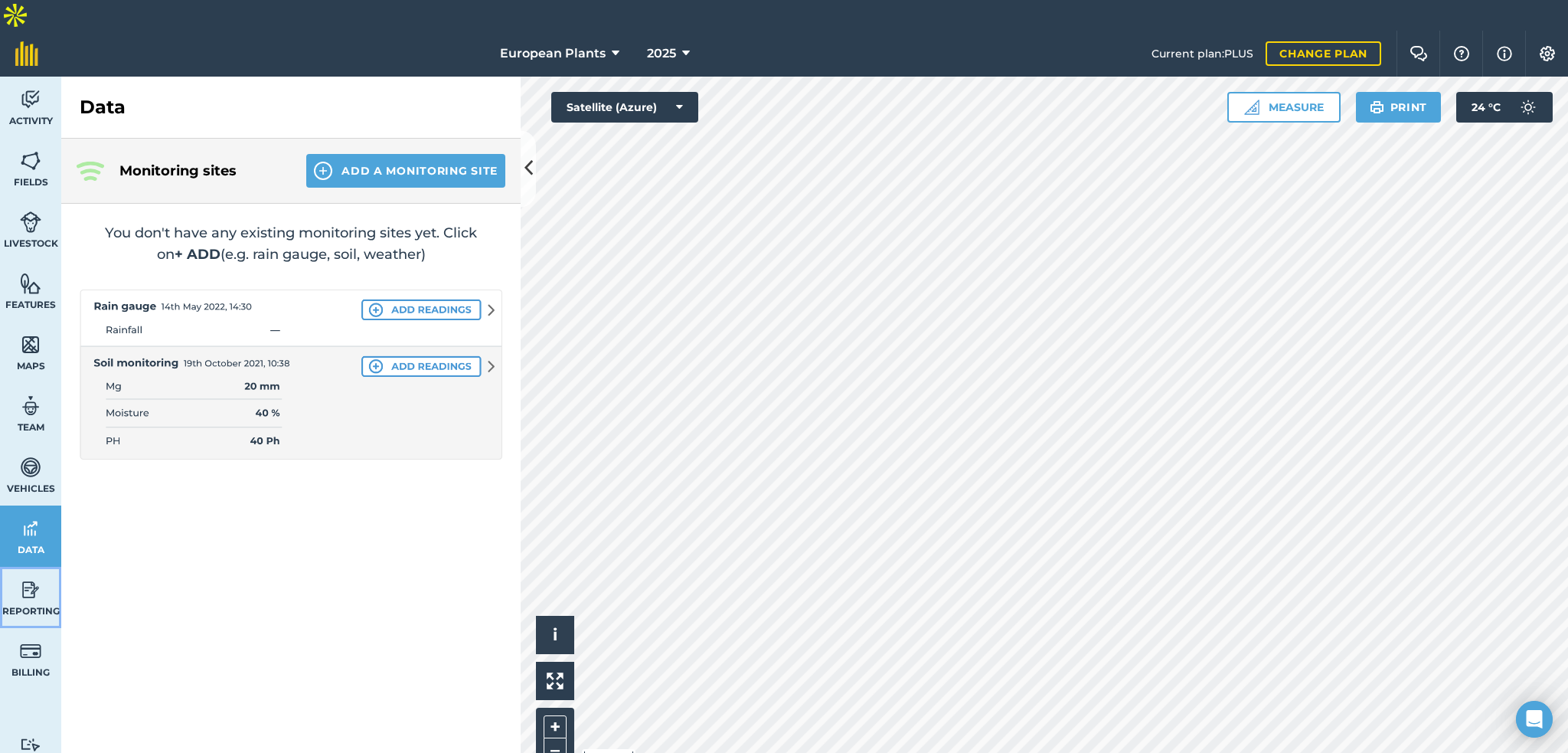
click at [48, 570] on link "Reporting" at bounding box center [31, 598] width 61 height 61
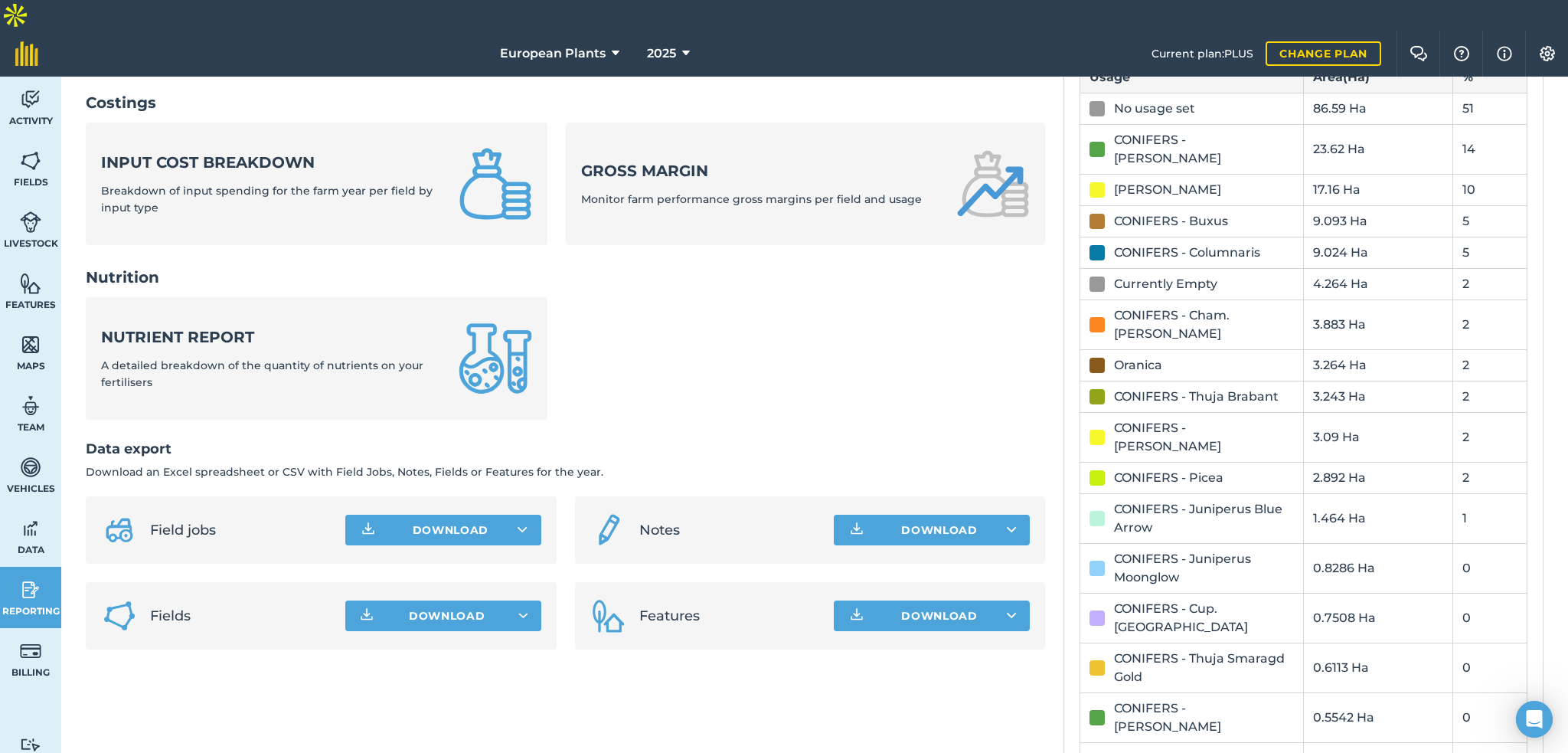
scroll to position [567, 0]
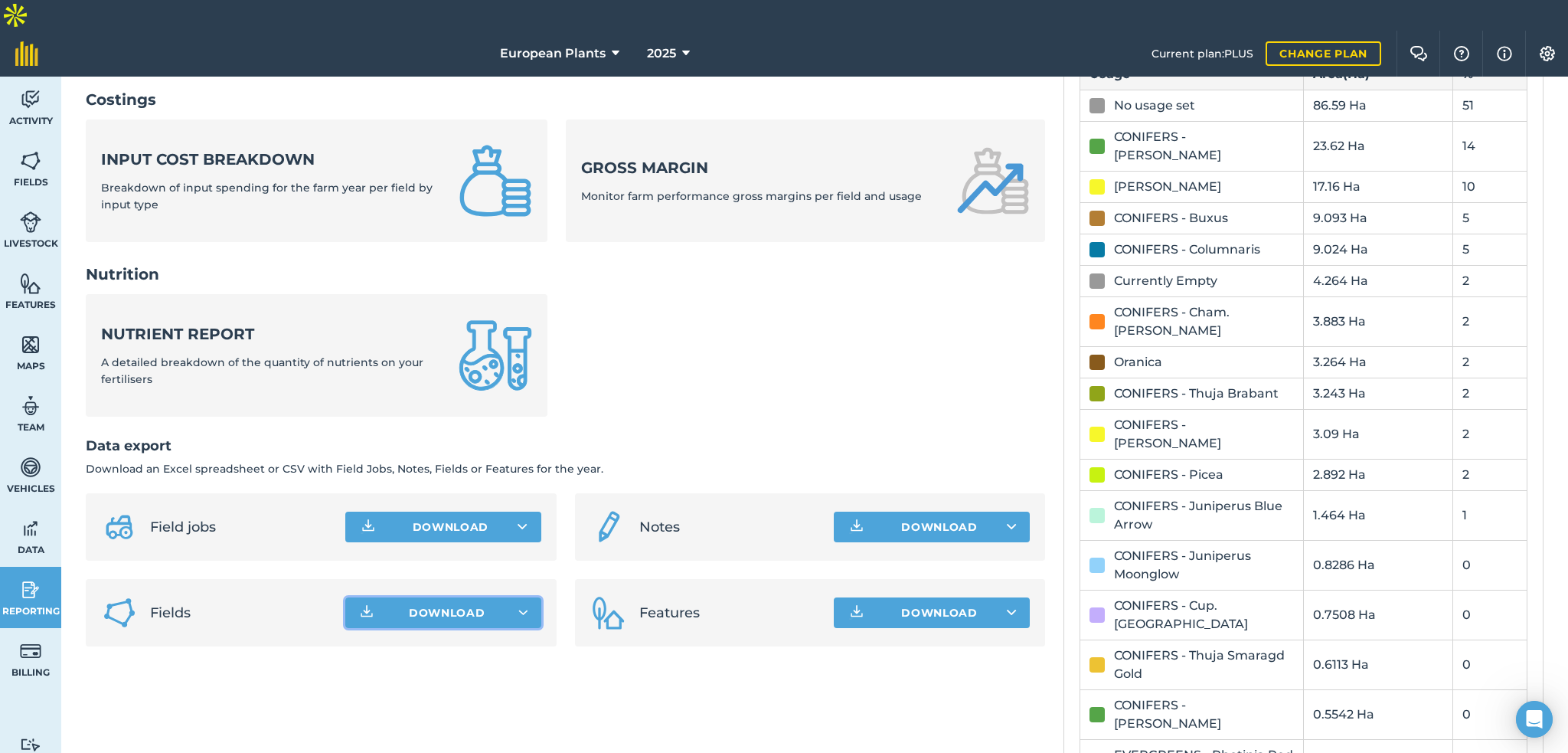
click at [502, 598] on button "Download" at bounding box center [443, 613] width 196 height 31
